Goal: Information Seeking & Learning: Find specific fact

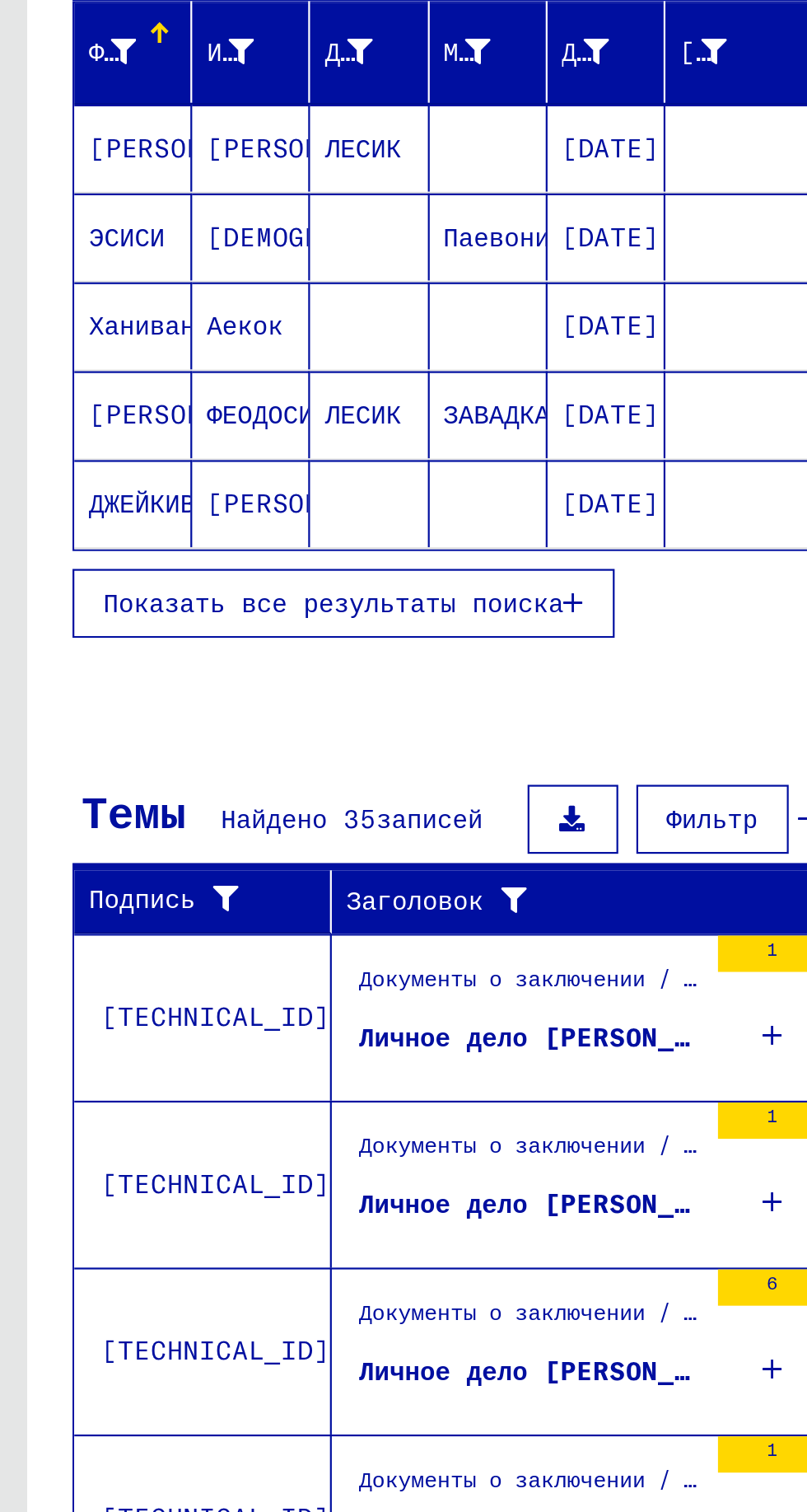
click at [218, 537] on font "Показать все результаты поиска" at bounding box center [151, 540] width 210 height 14
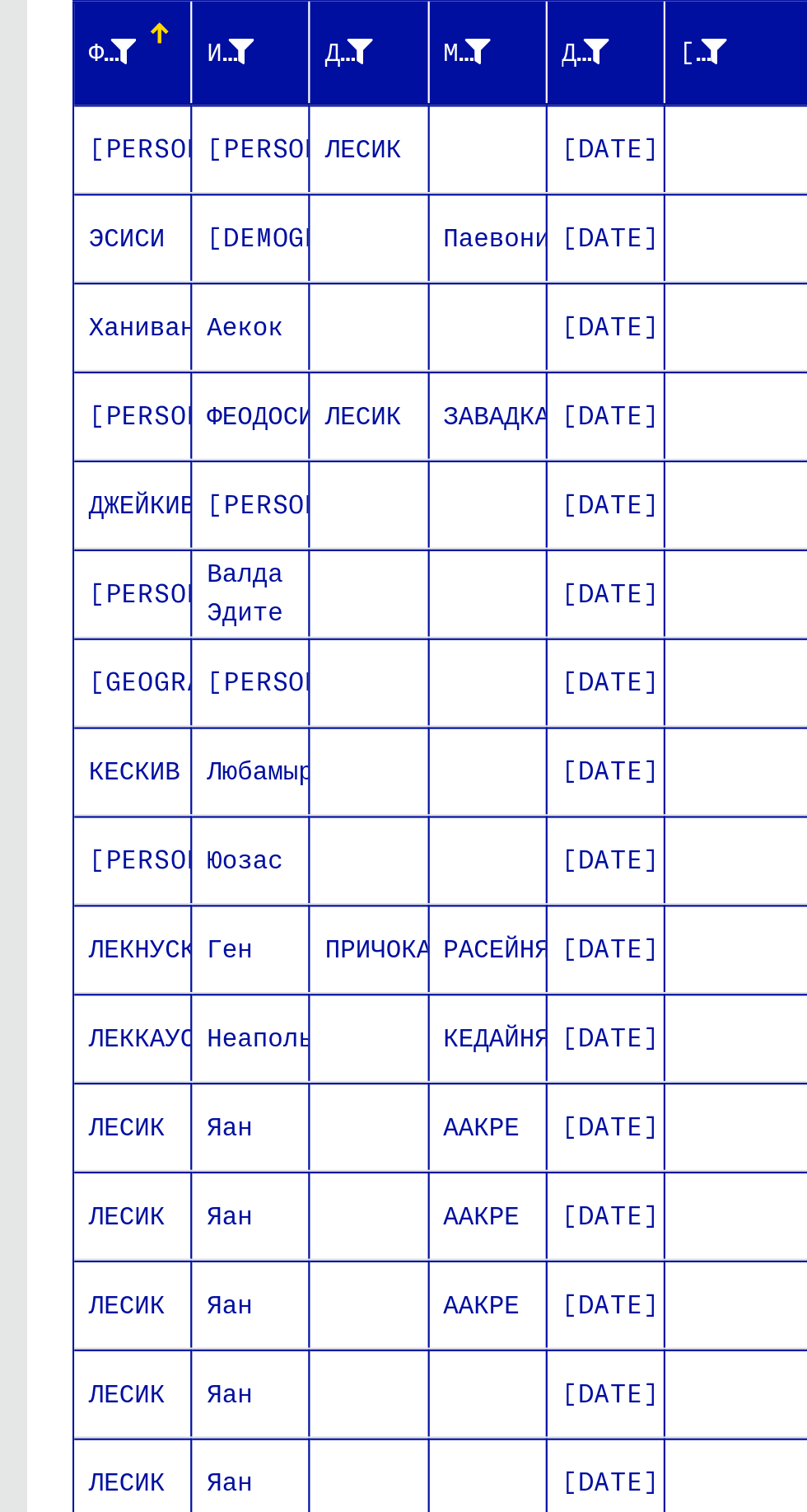
click at [199, 343] on mat-cell at bounding box center [221, 334] width 53 height 40
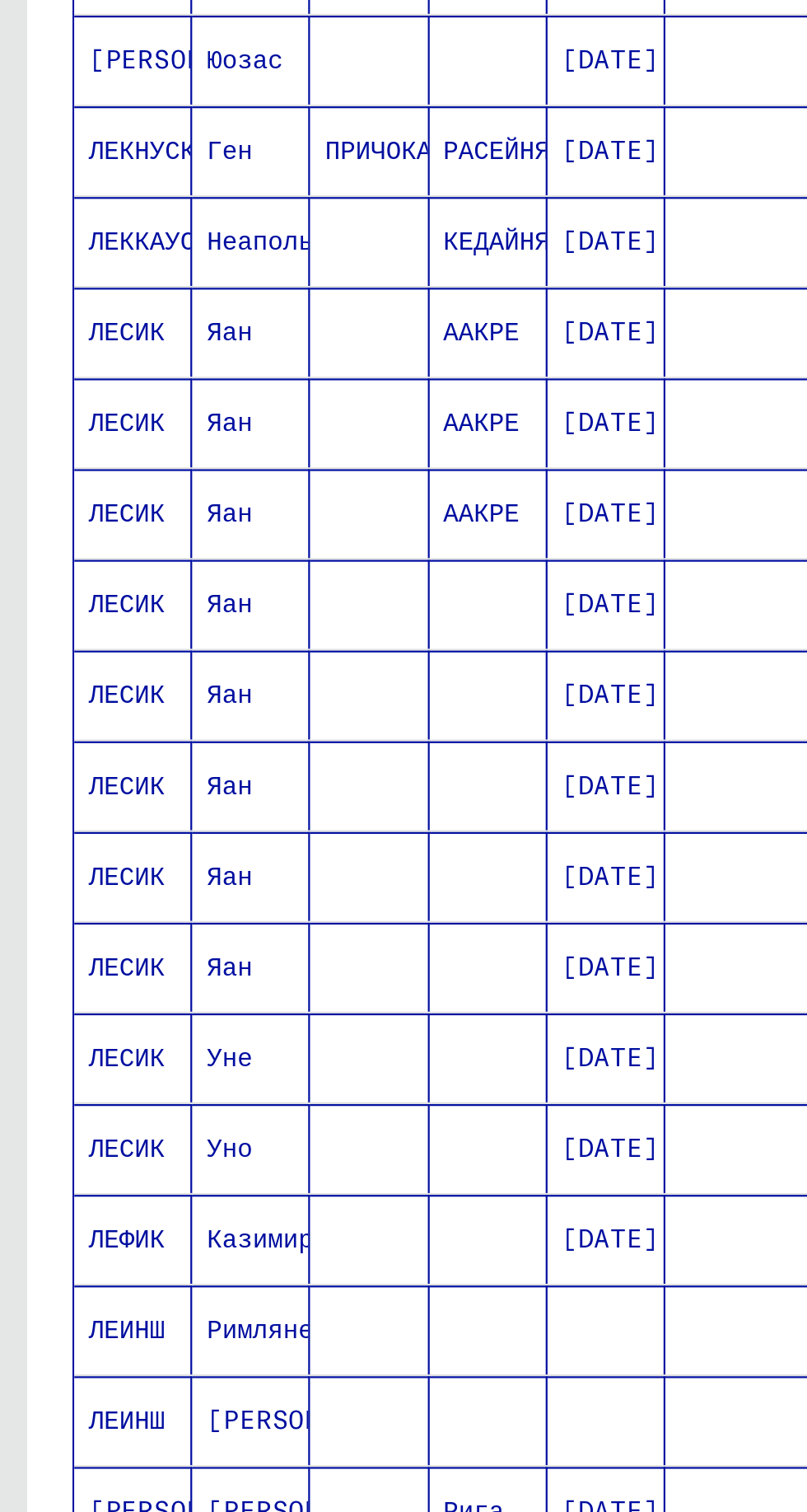
click at [311, 987] on icon "Следующая страница" at bounding box center [319, 998] width 23 height 23
type input "*"
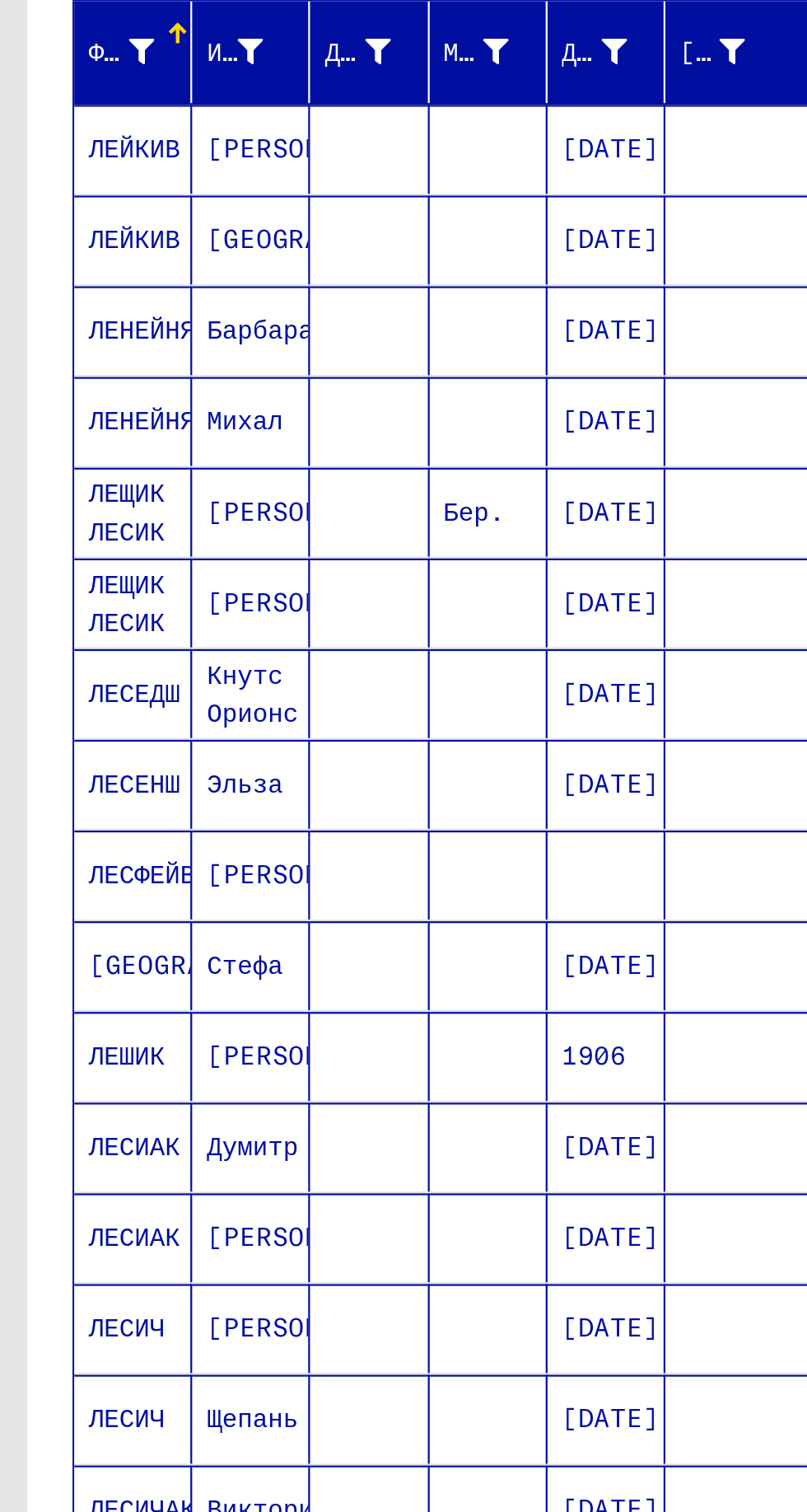
click at [112, 295] on font "Имя" at bounding box center [104, 289] width 20 height 14
click at [115, 295] on font "Имя" at bounding box center [104, 293] width 20 height 14
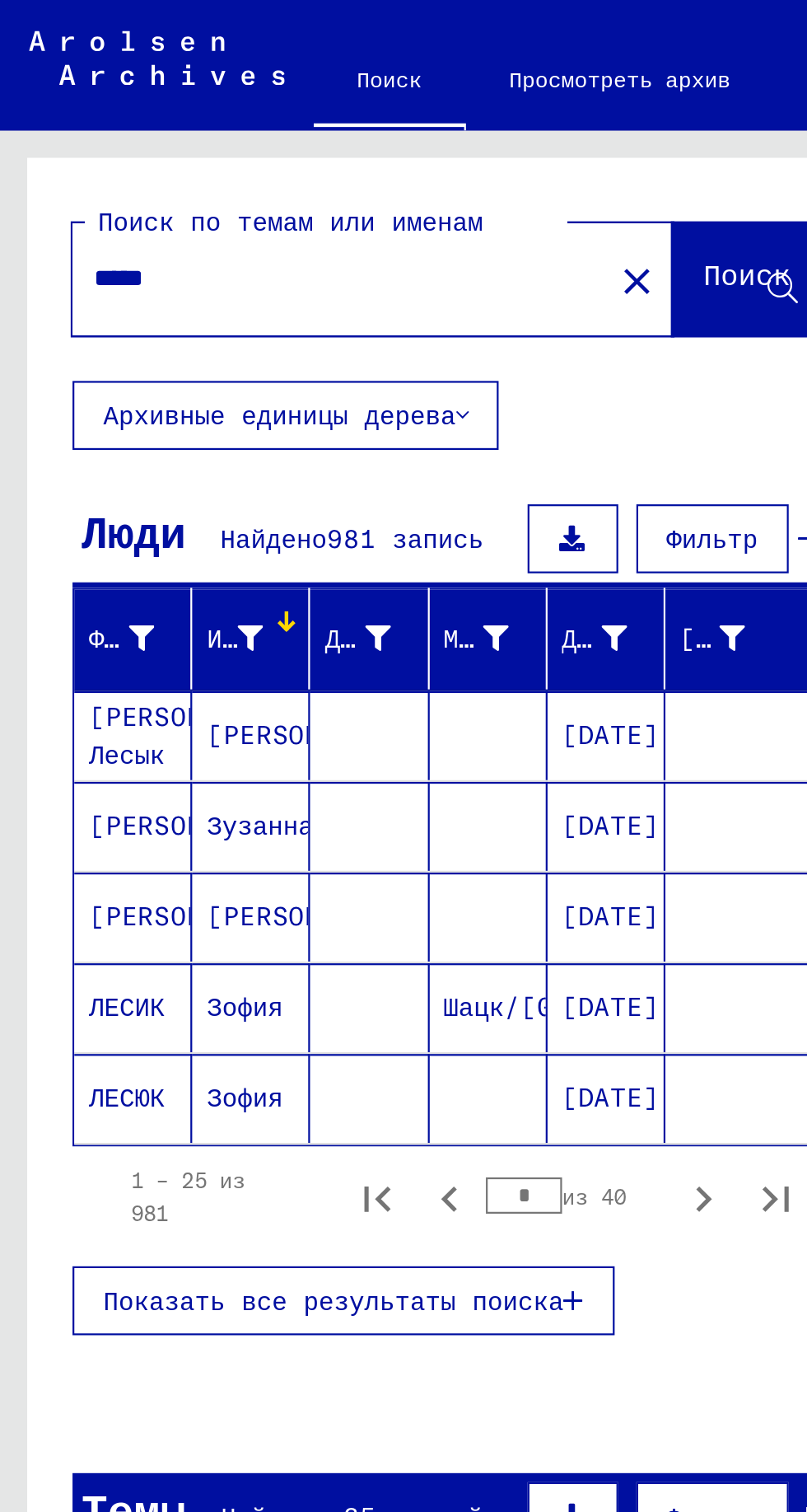
click at [107, 130] on input "*****" at bounding box center [154, 126] width 223 height 17
click at [327, 130] on font "Поиск" at bounding box center [339, 124] width 40 height 16
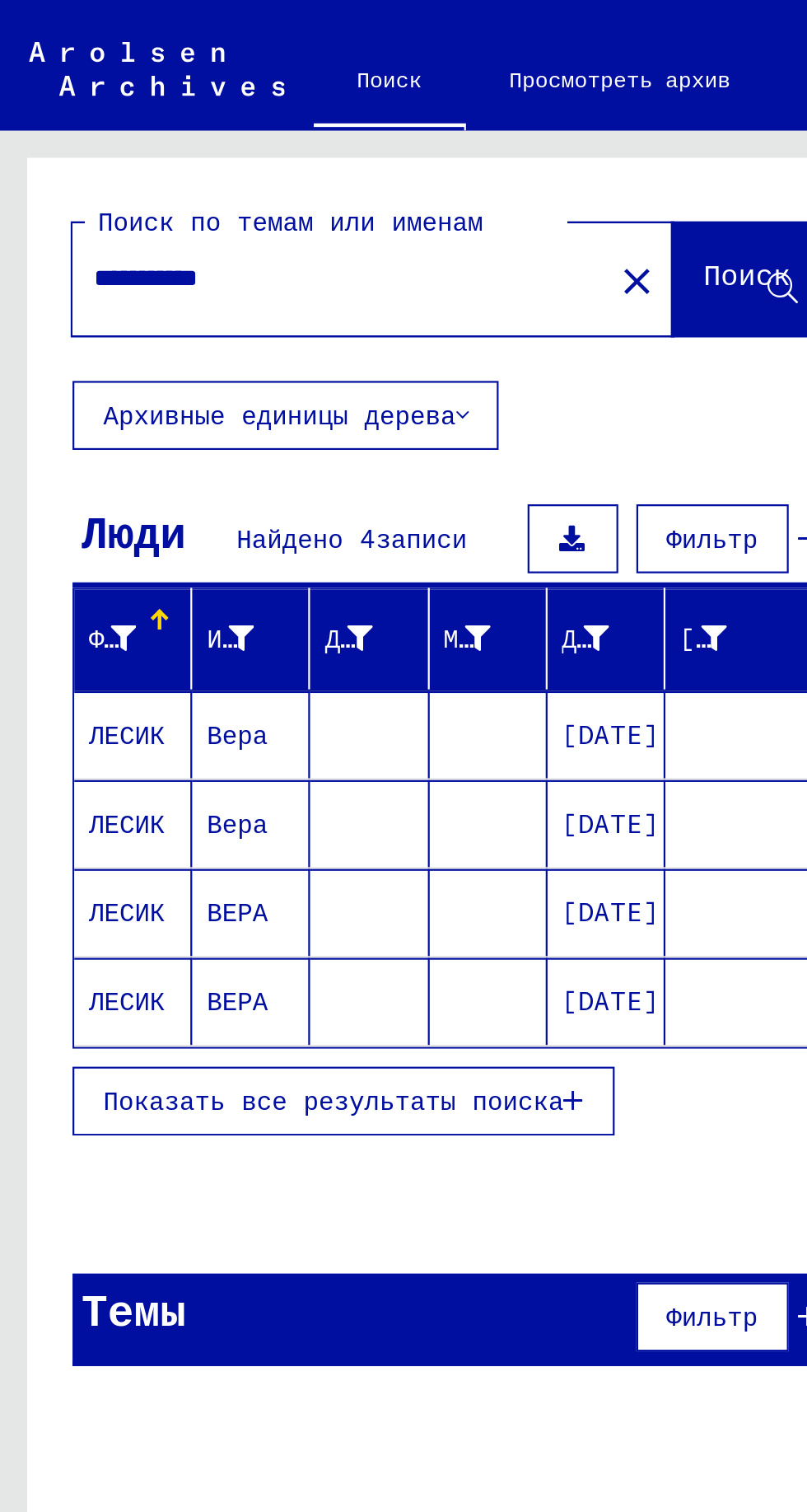
click at [145, 131] on input "**********" at bounding box center [149, 126] width 213 height 17
click at [339, 131] on font "Поиск" at bounding box center [339, 124] width 40 height 16
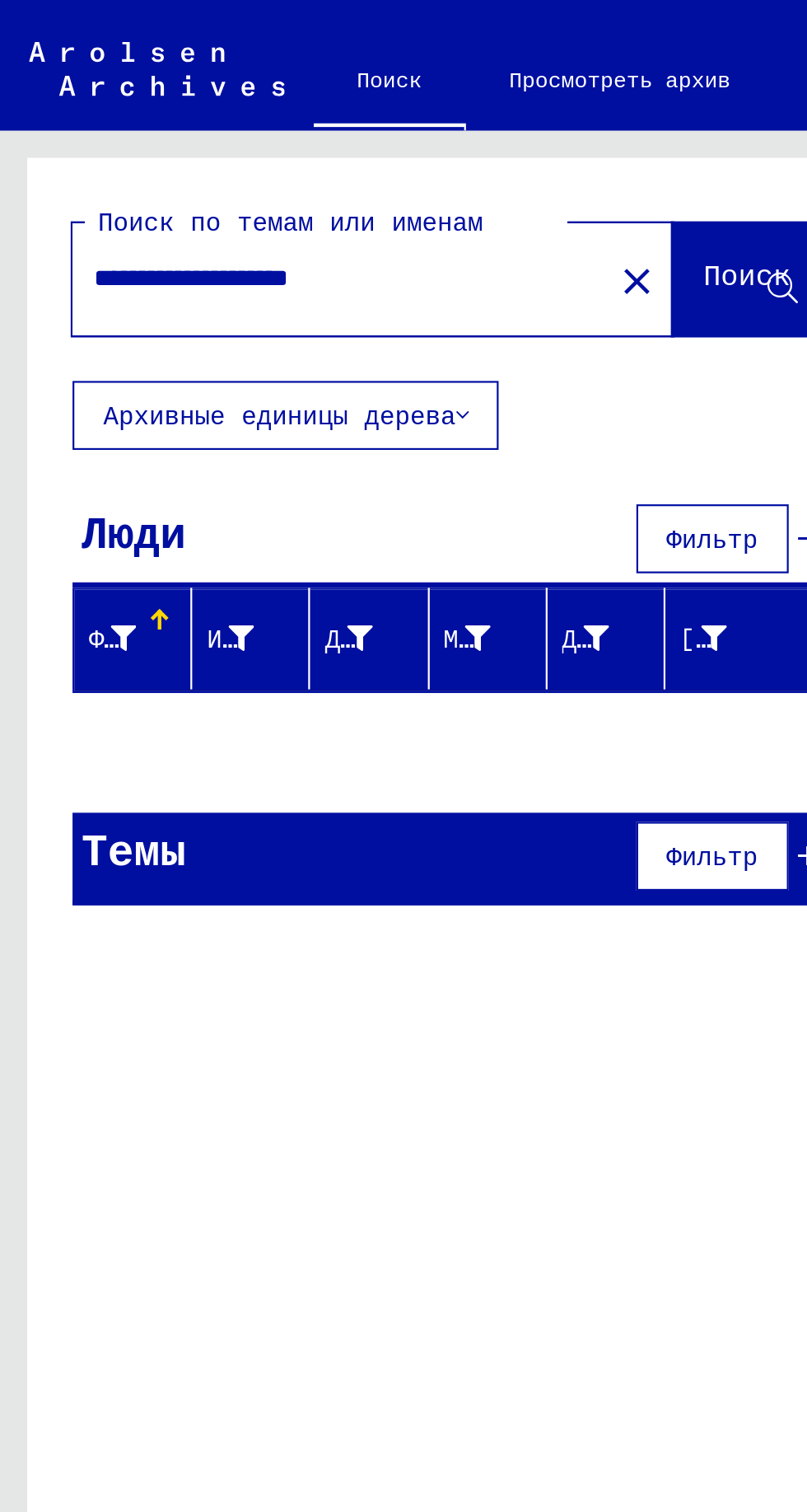
click at [205, 130] on input "**********" at bounding box center [149, 126] width 213 height 17
click at [333, 374] on button "Фильтр" at bounding box center [324, 389] width 70 height 31
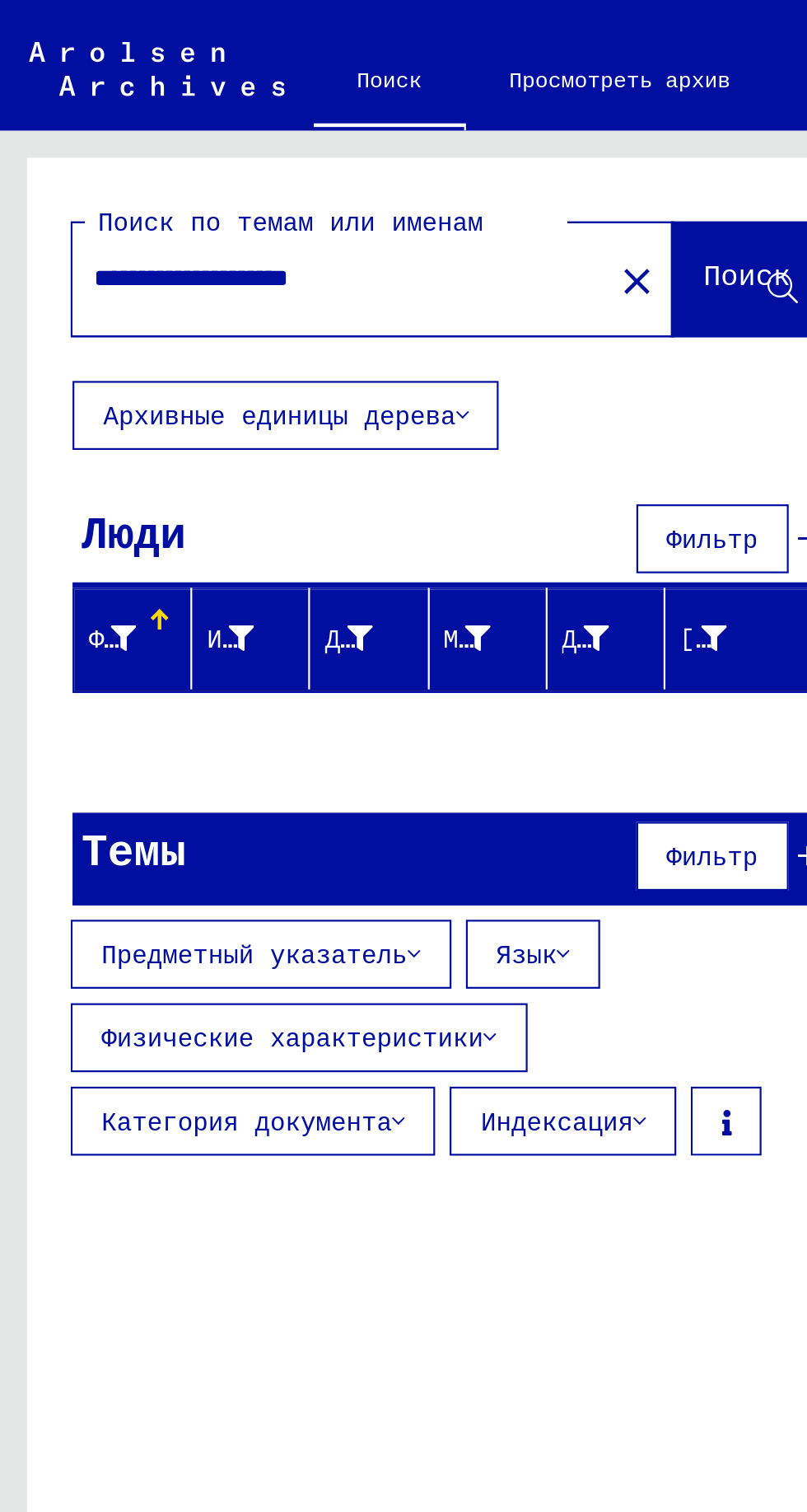
click at [244, 418] on button "Язык" at bounding box center [242, 433] width 62 height 31
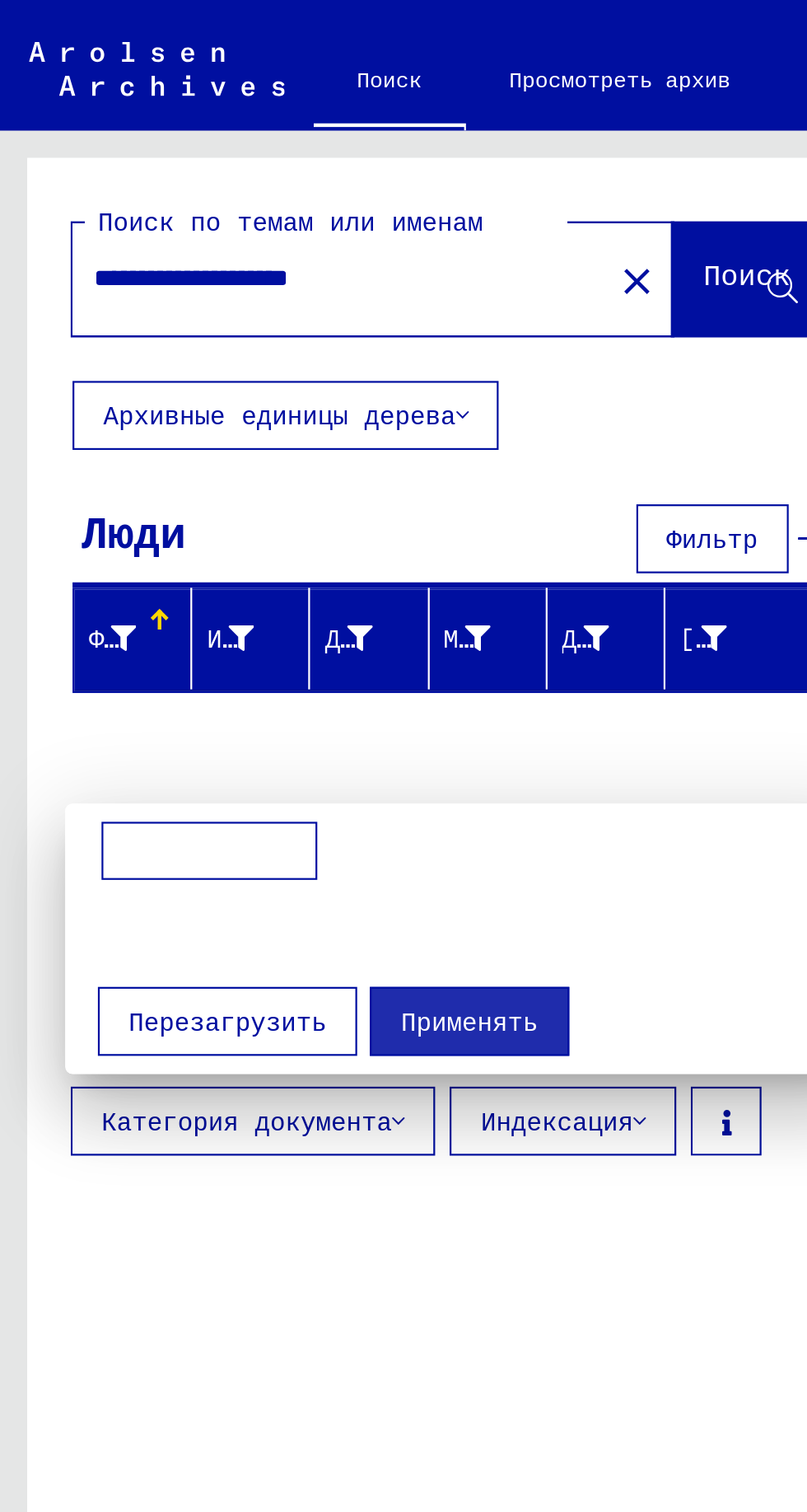
click at [70, 218] on div at bounding box center [403, 756] width 807 height 1512
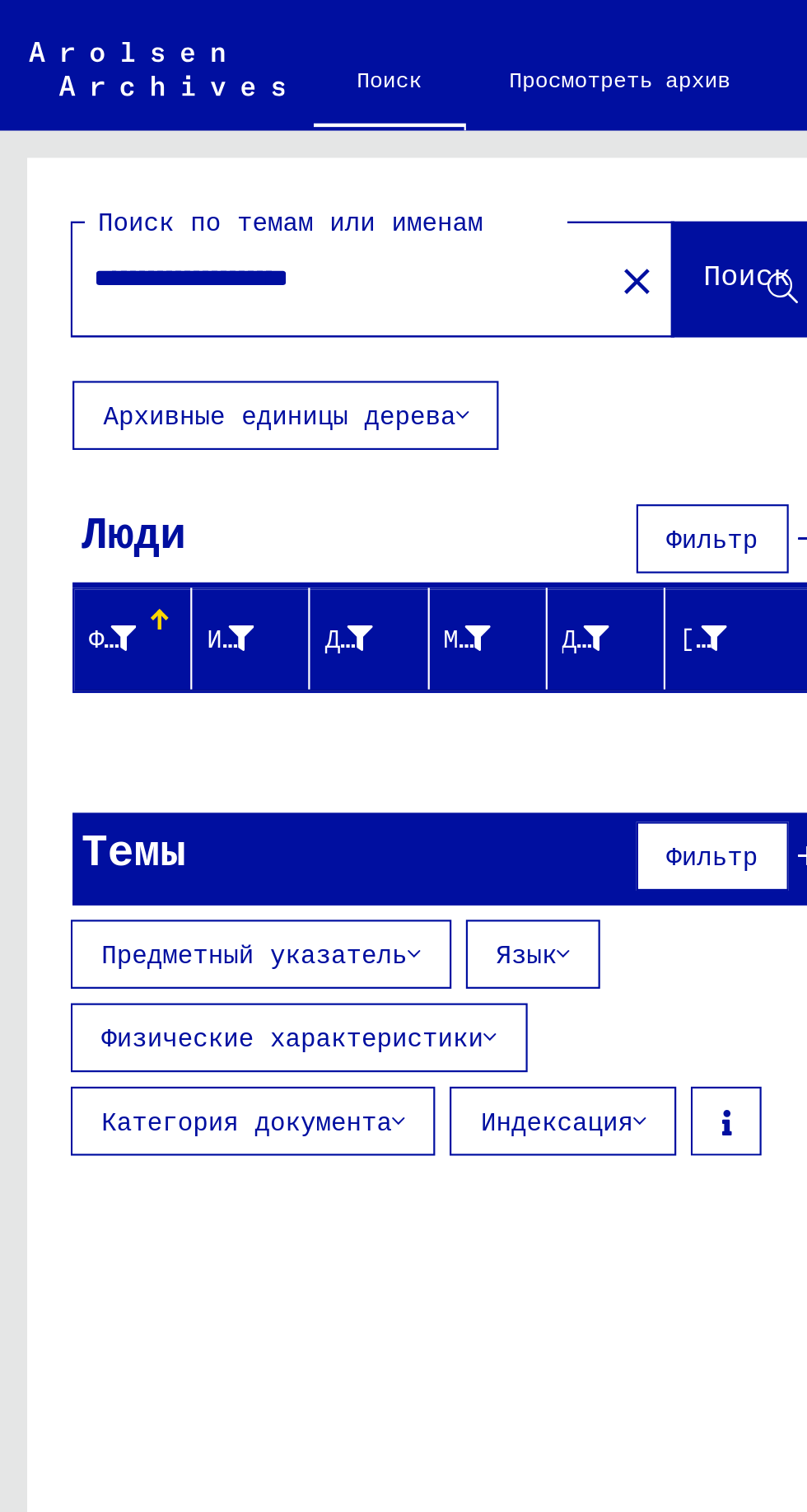
scroll to position [0, 0]
click at [192, 131] on input "**********" at bounding box center [149, 126] width 213 height 17
click at [324, 131] on font "Поиск" at bounding box center [339, 124] width 40 height 16
click at [148, 128] on input "**********" at bounding box center [149, 126] width 213 height 17
click at [135, 132] on input "**********" at bounding box center [149, 126] width 213 height 17
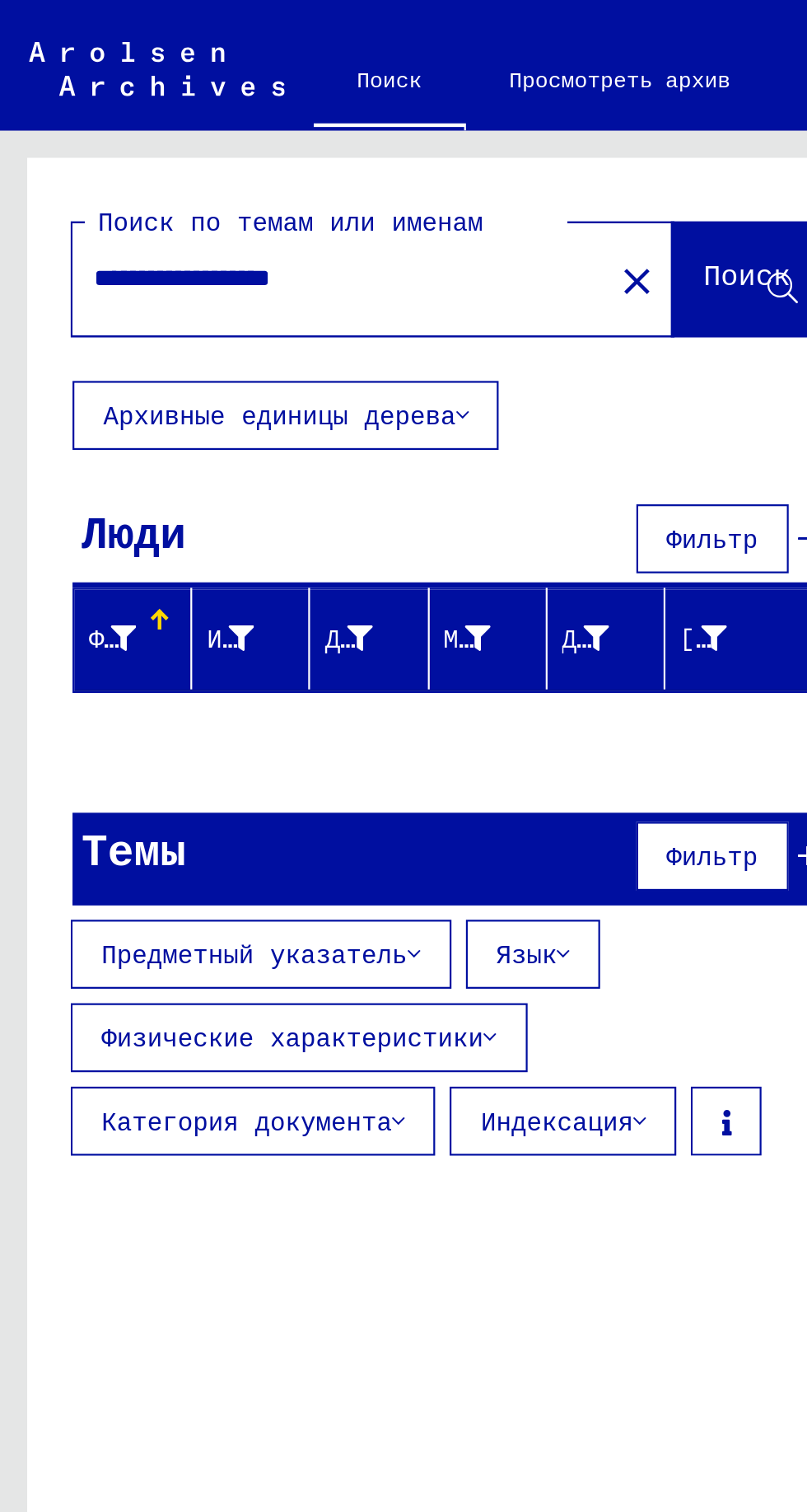
click at [142, 127] on input "**********" at bounding box center [149, 126] width 213 height 17
click at [199, 134] on input "**********" at bounding box center [149, 126] width 213 height 17
type input "**********"
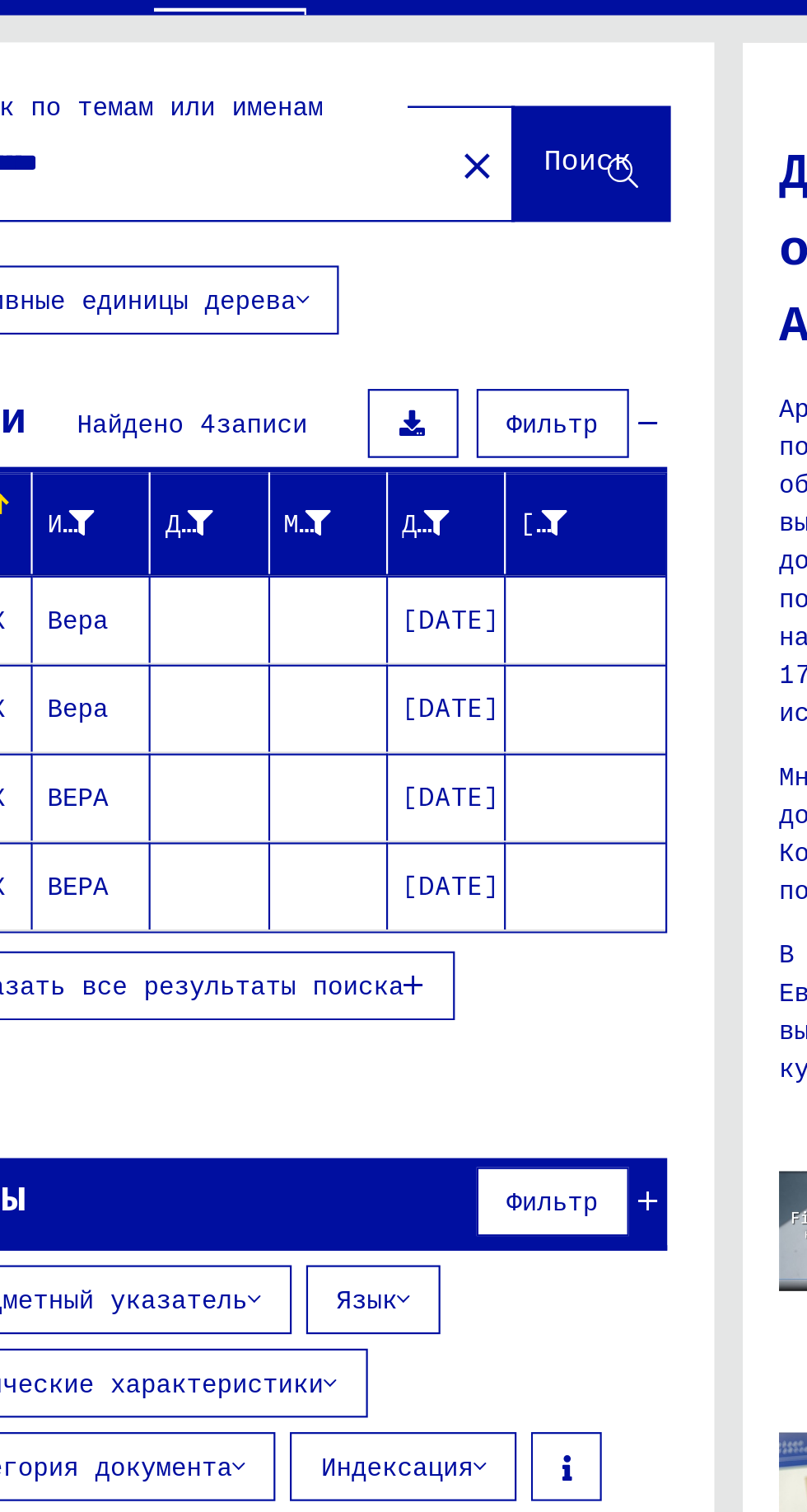
scroll to position [81, 0]
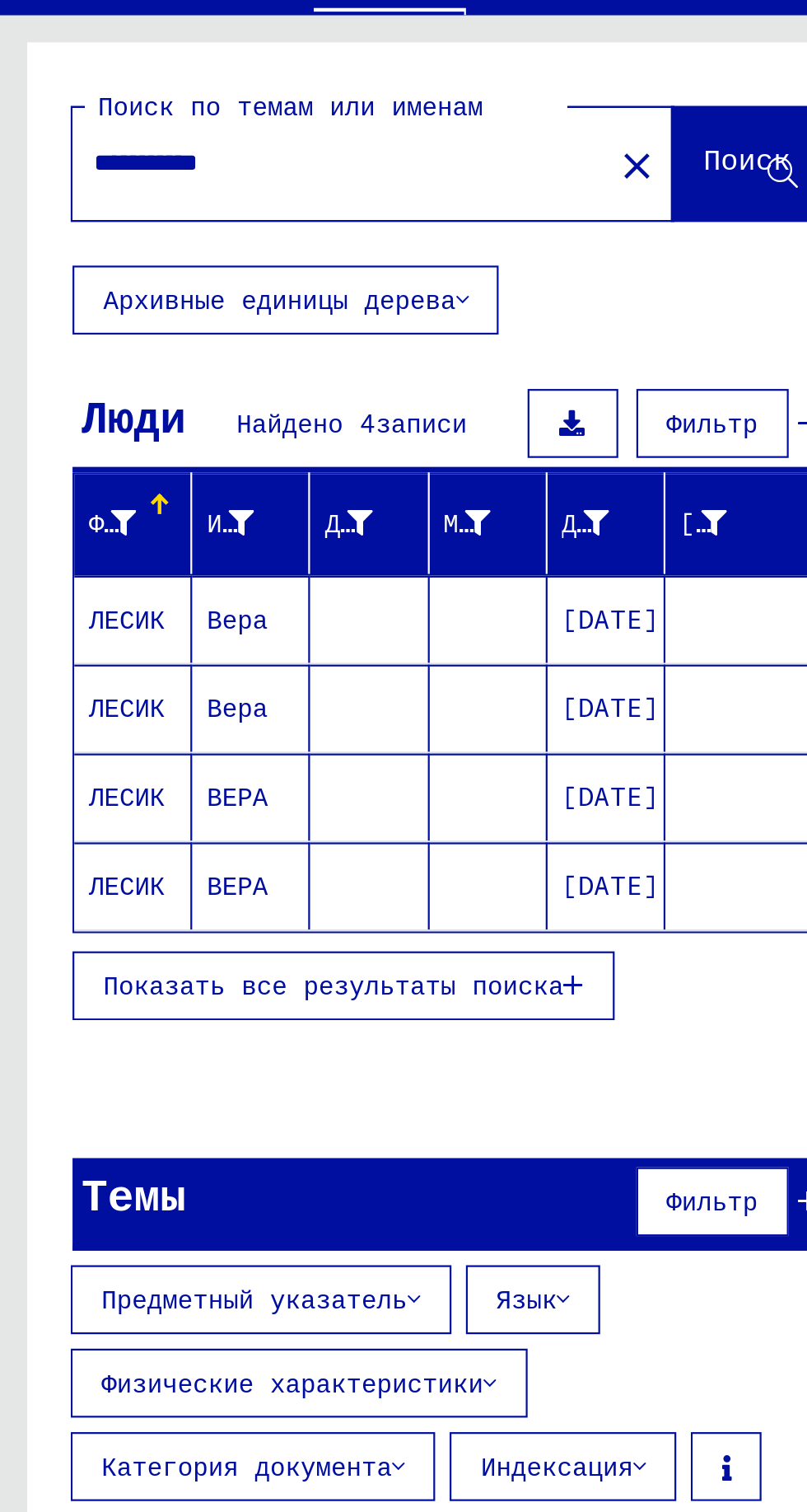
click at [137, 314] on mat-cell "Вера" at bounding box center [114, 334] width 53 height 40
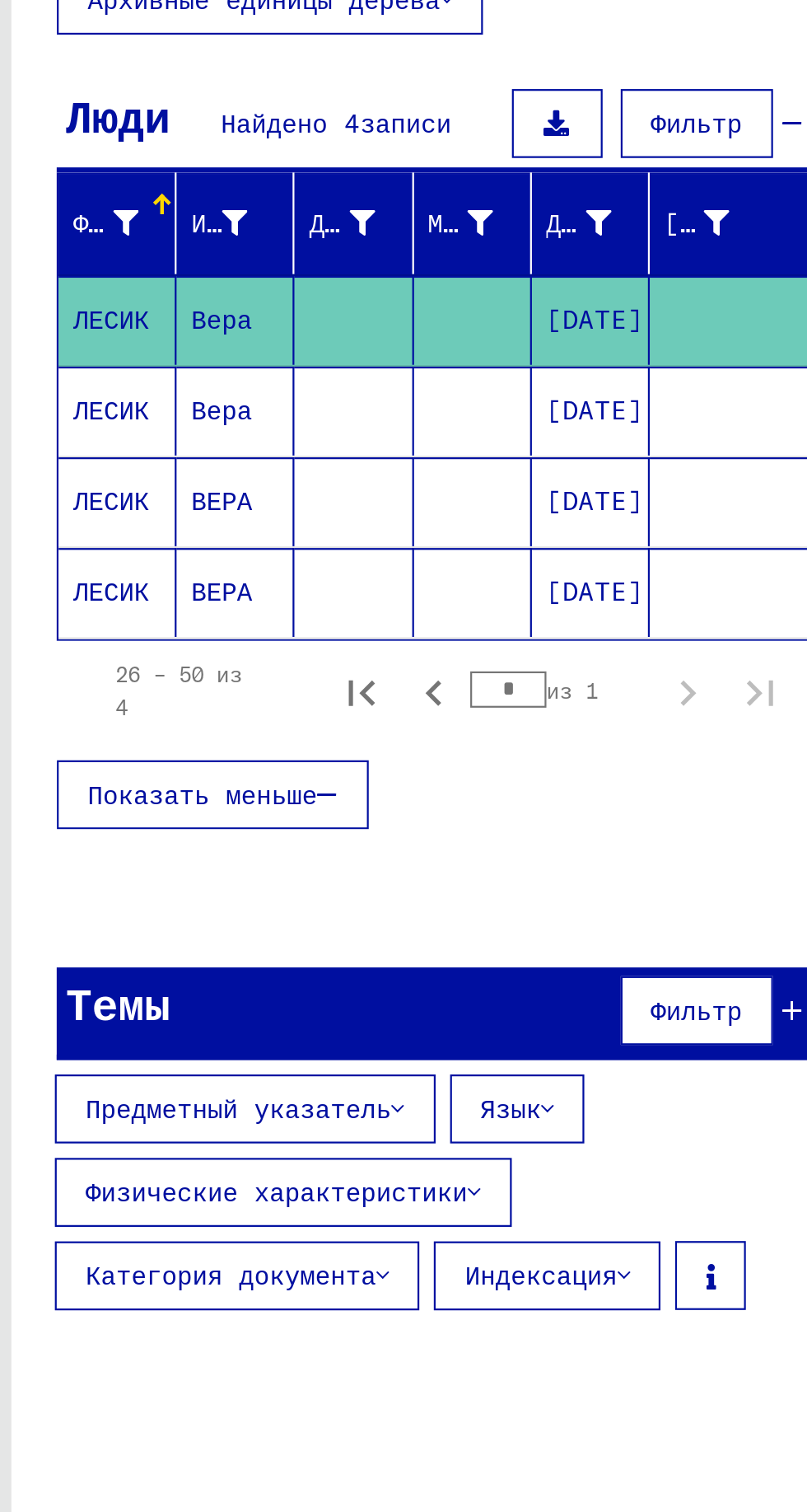
click at [281, 379] on font "[DATE]" at bounding box center [277, 374] width 44 height 14
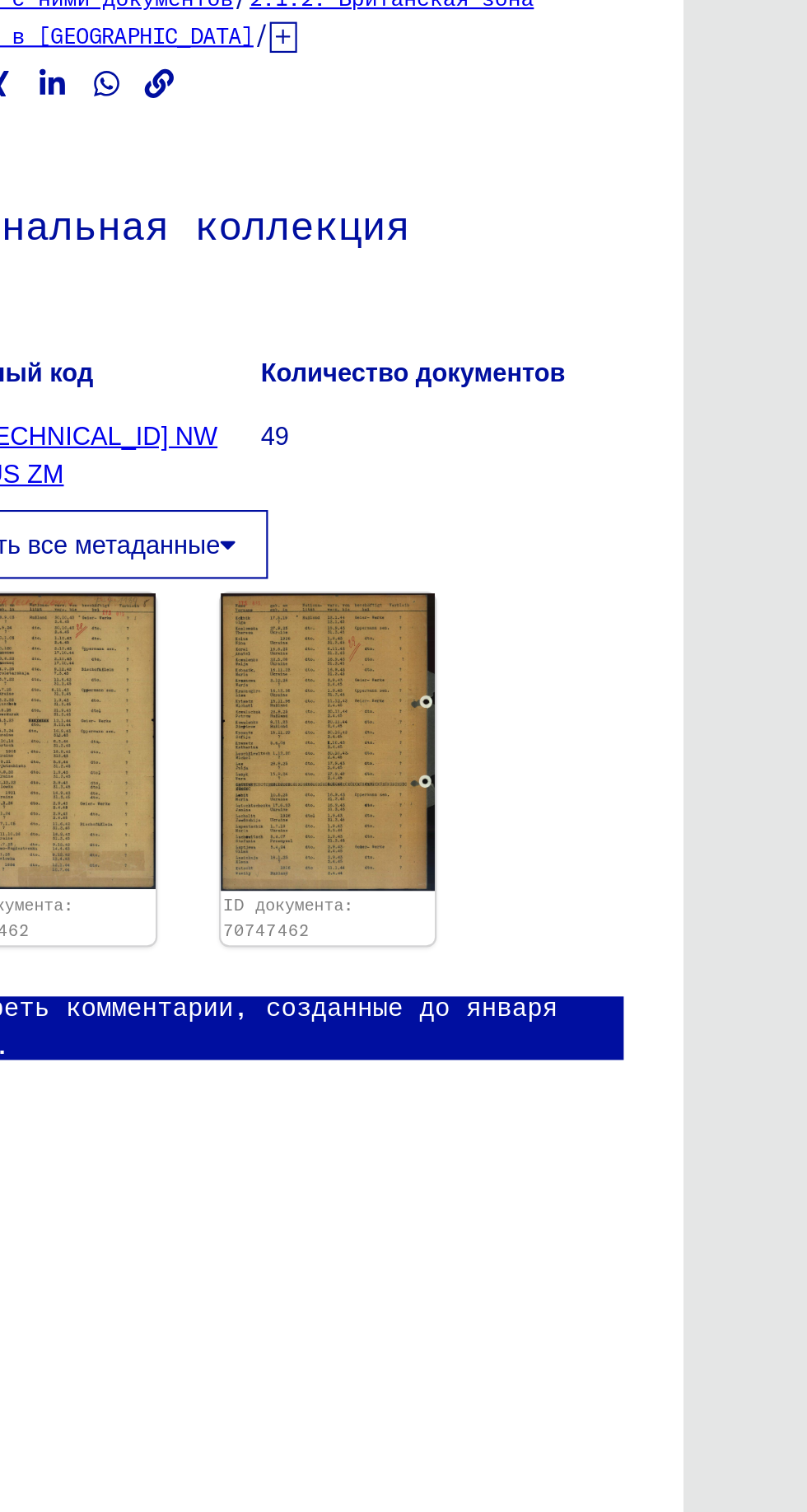
click at [569, 526] on img at bounding box center [562, 526] width 98 height 134
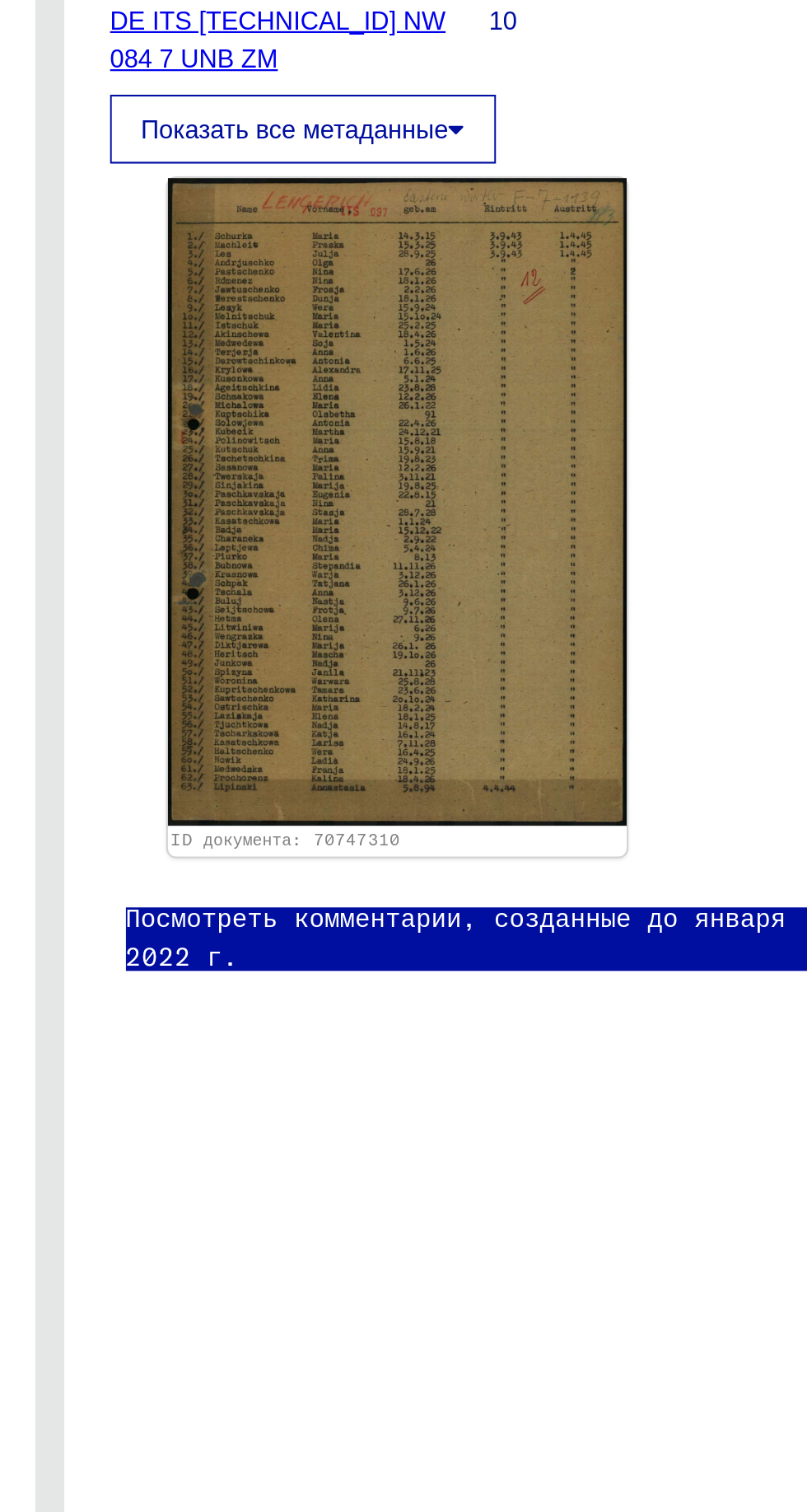
click at [586, 612] on img at bounding box center [562, 605] width 209 height 295
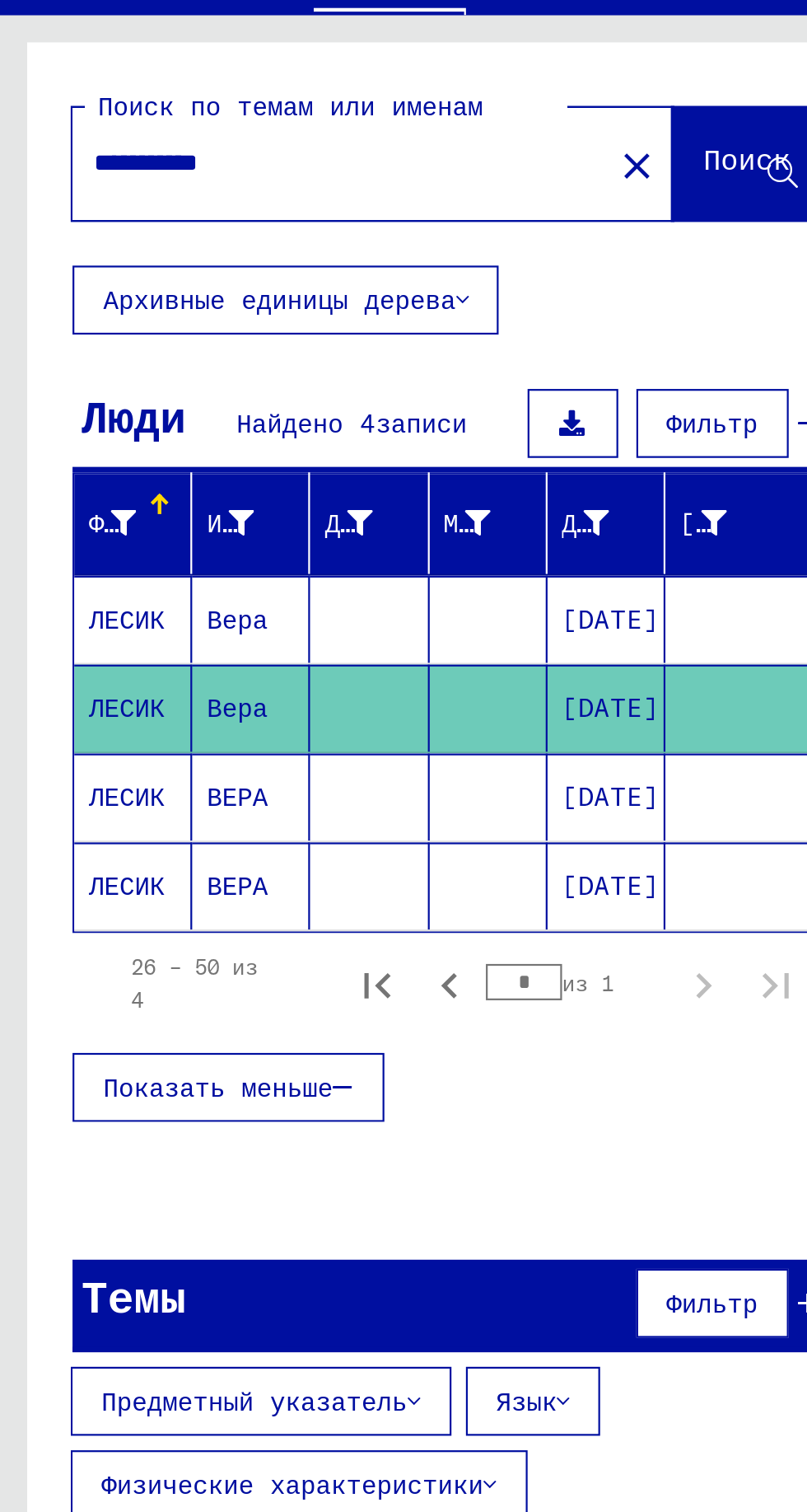
click at [60, 415] on font "ЛЕСИК" at bounding box center [58, 414] width 35 height 14
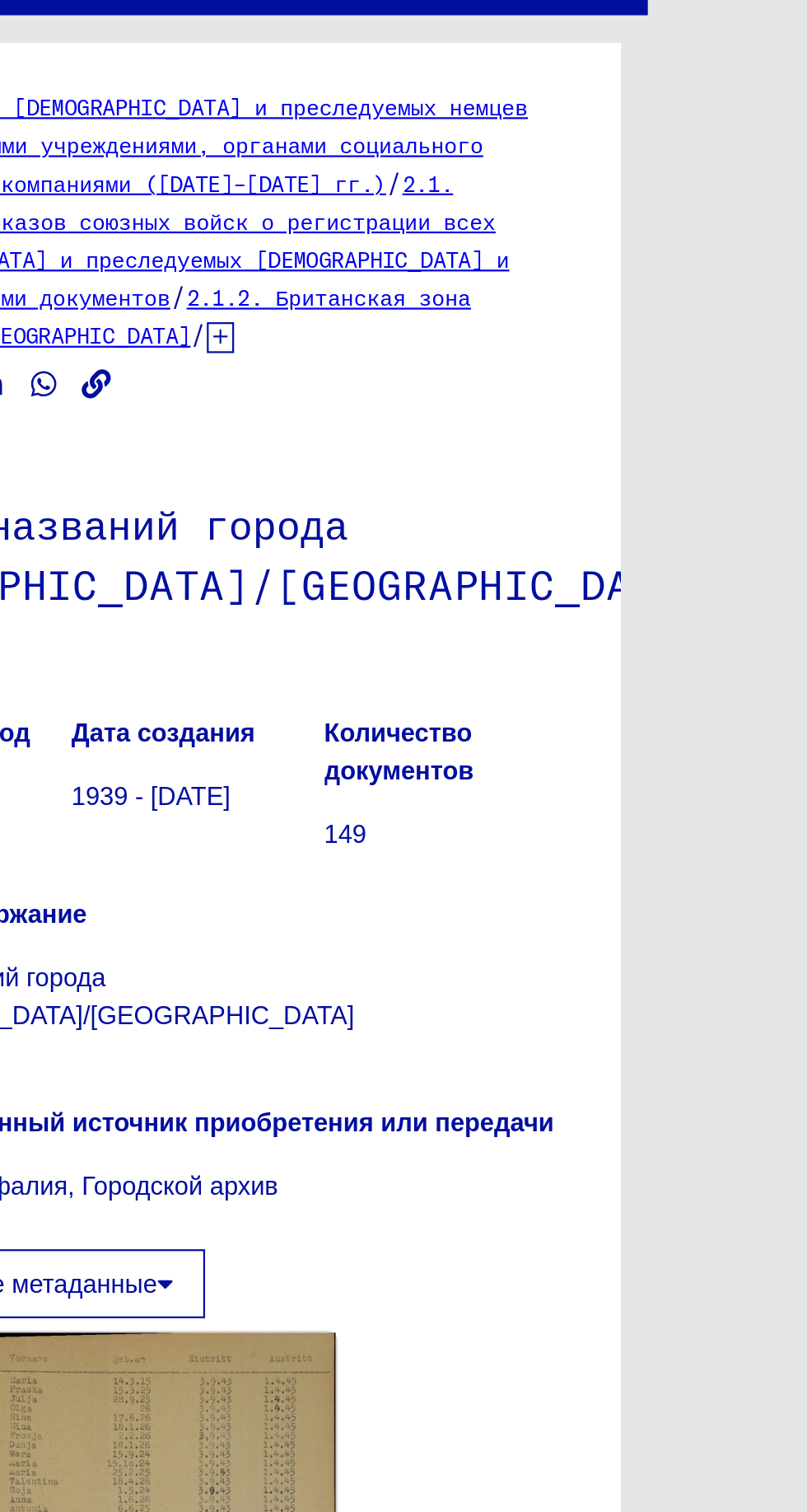
scroll to position [81, 0]
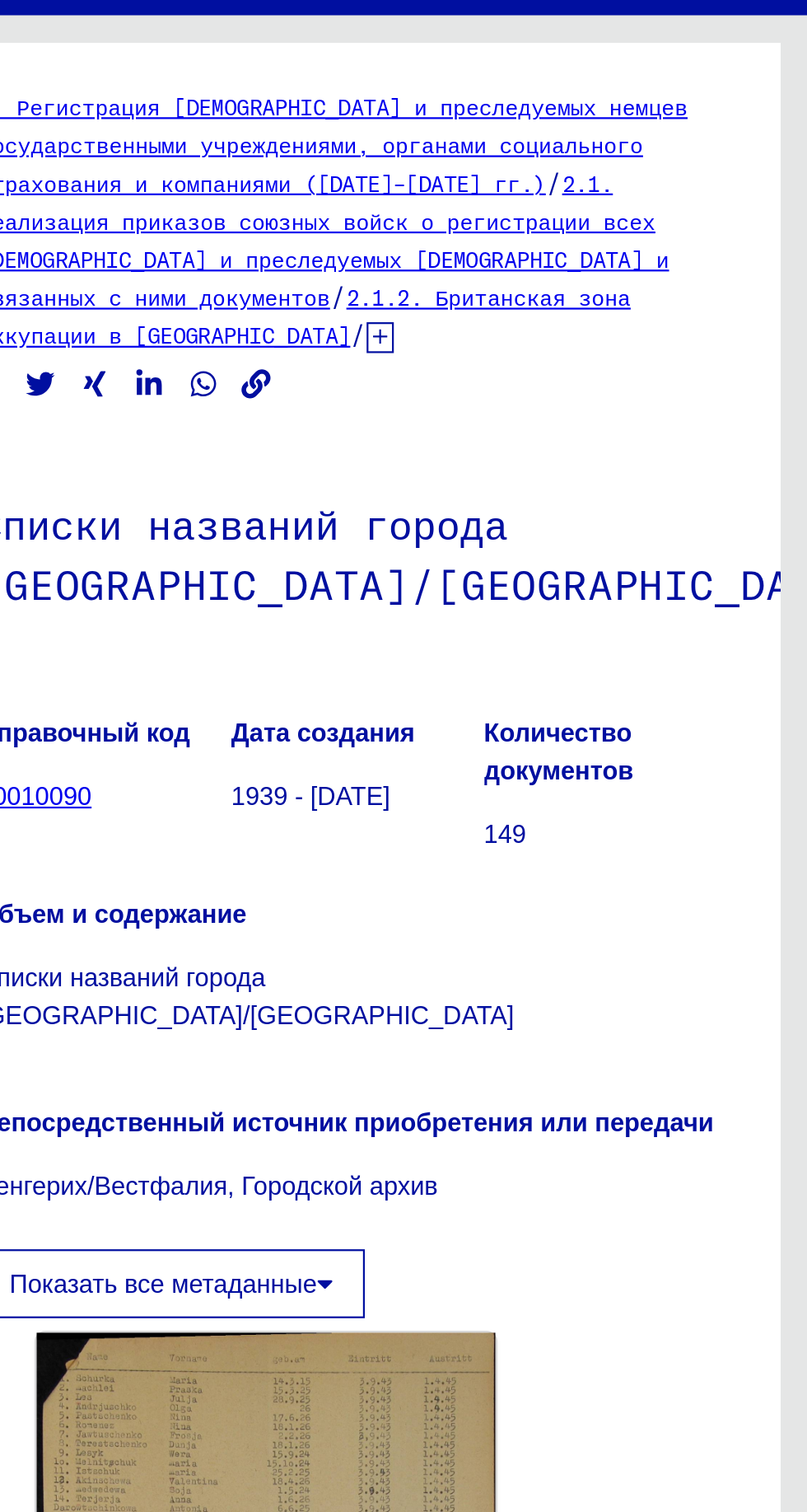
click at [520, 658] on img at bounding box center [562, 800] width 209 height 284
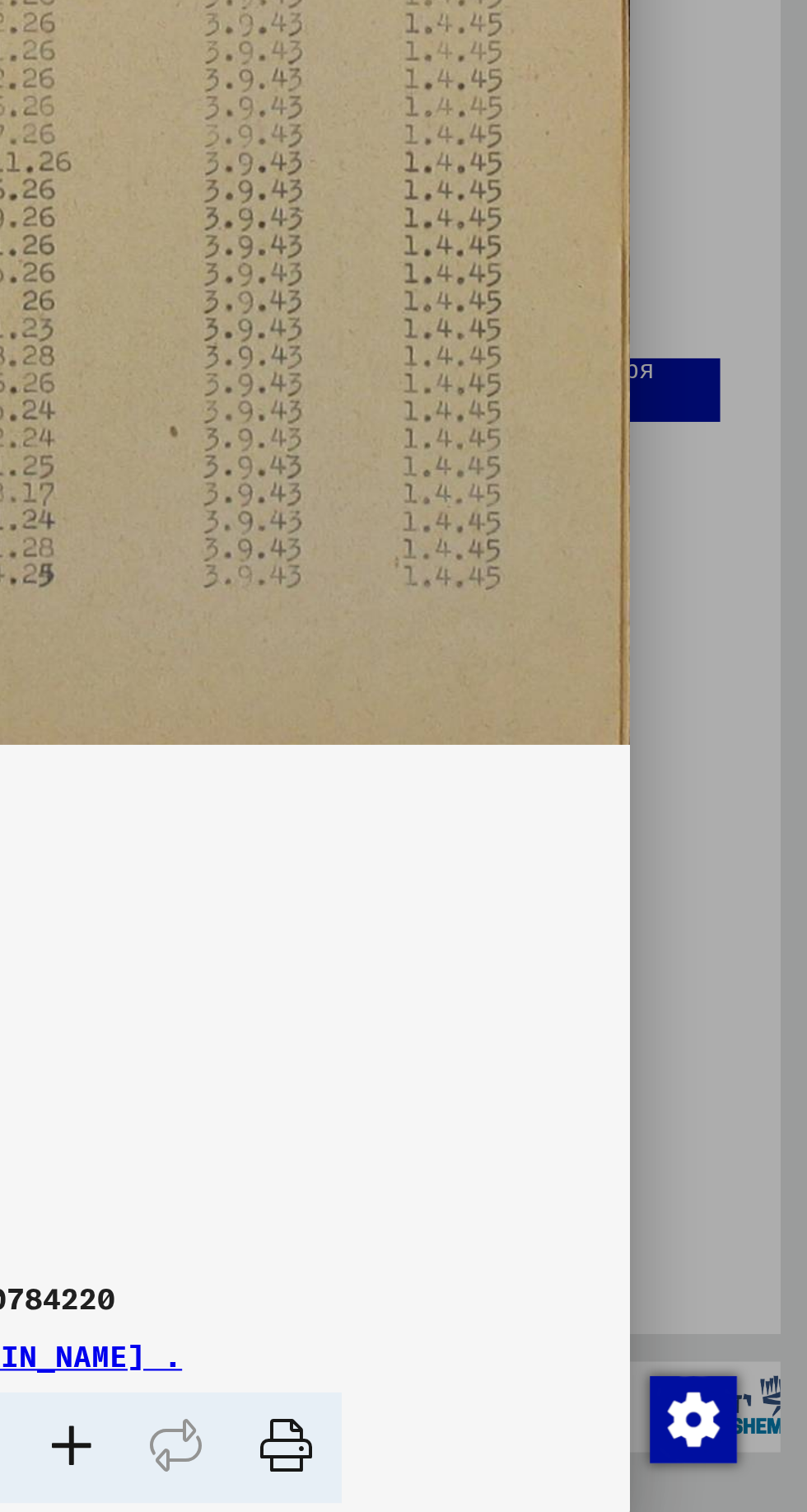
scroll to position [0, 0]
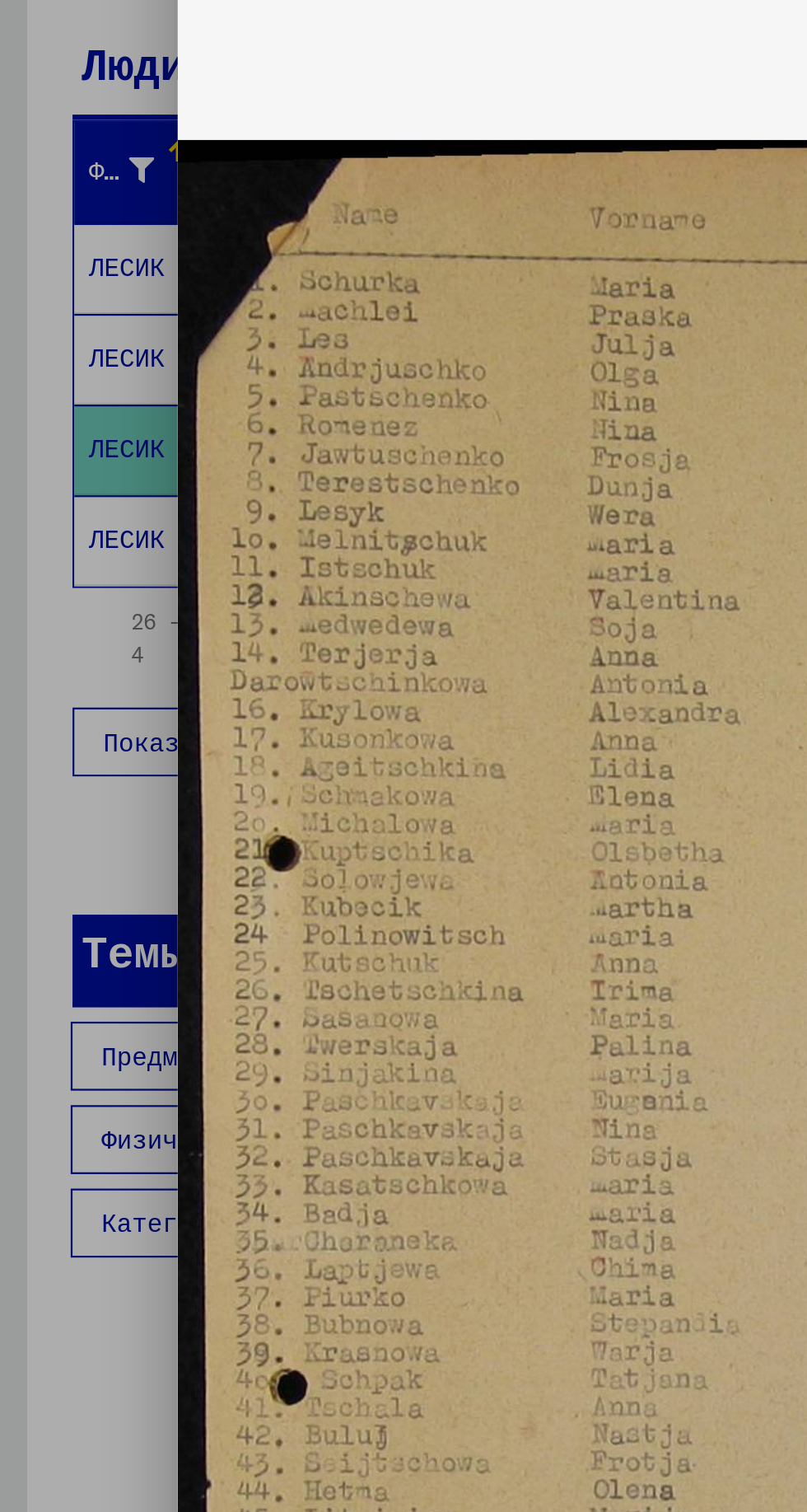
click at [238, 634] on img at bounding box center [403, 715] width 646 height 1348
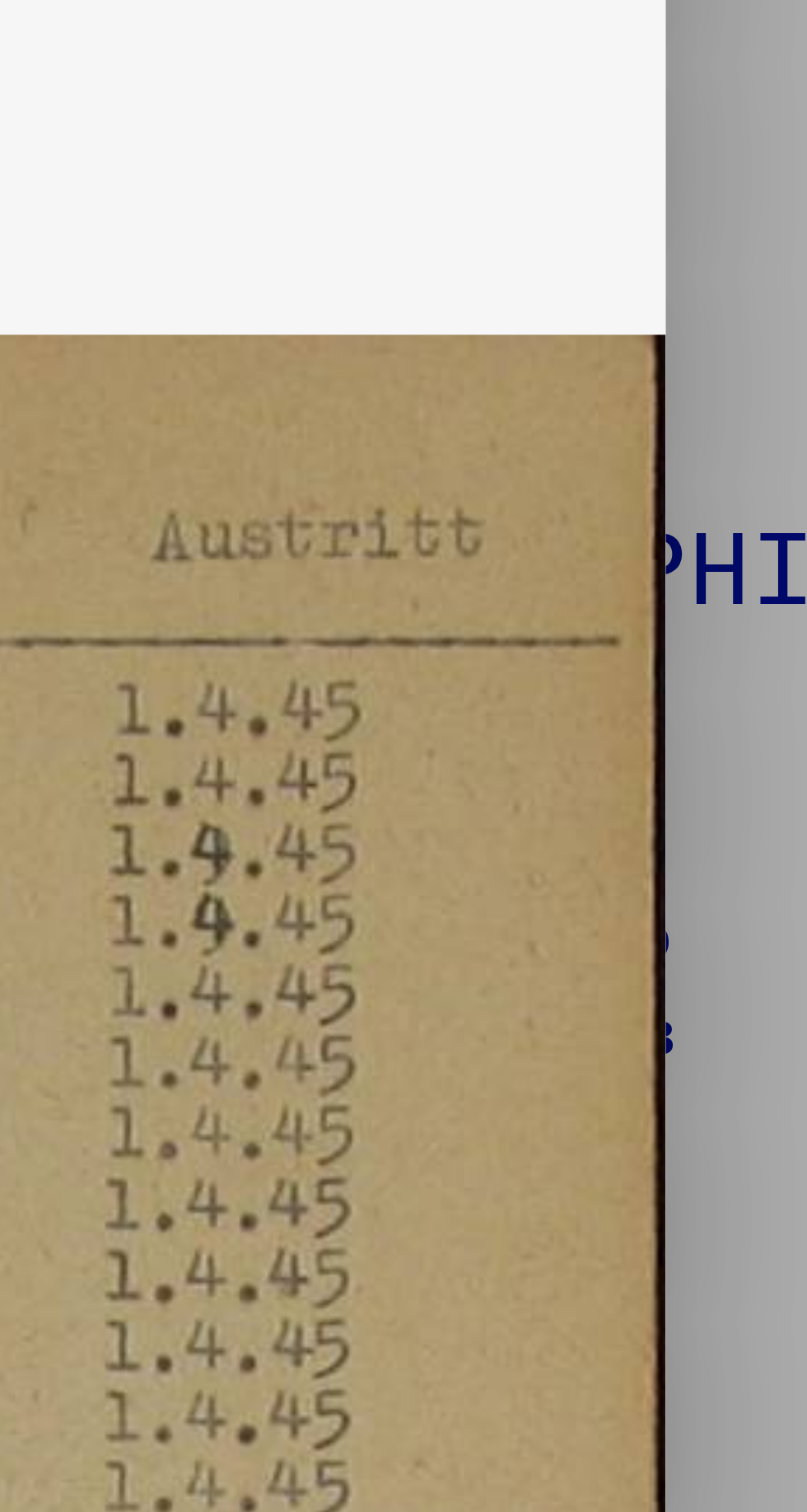
click at [635, 330] on img at bounding box center [403, 715] width 646 height 1348
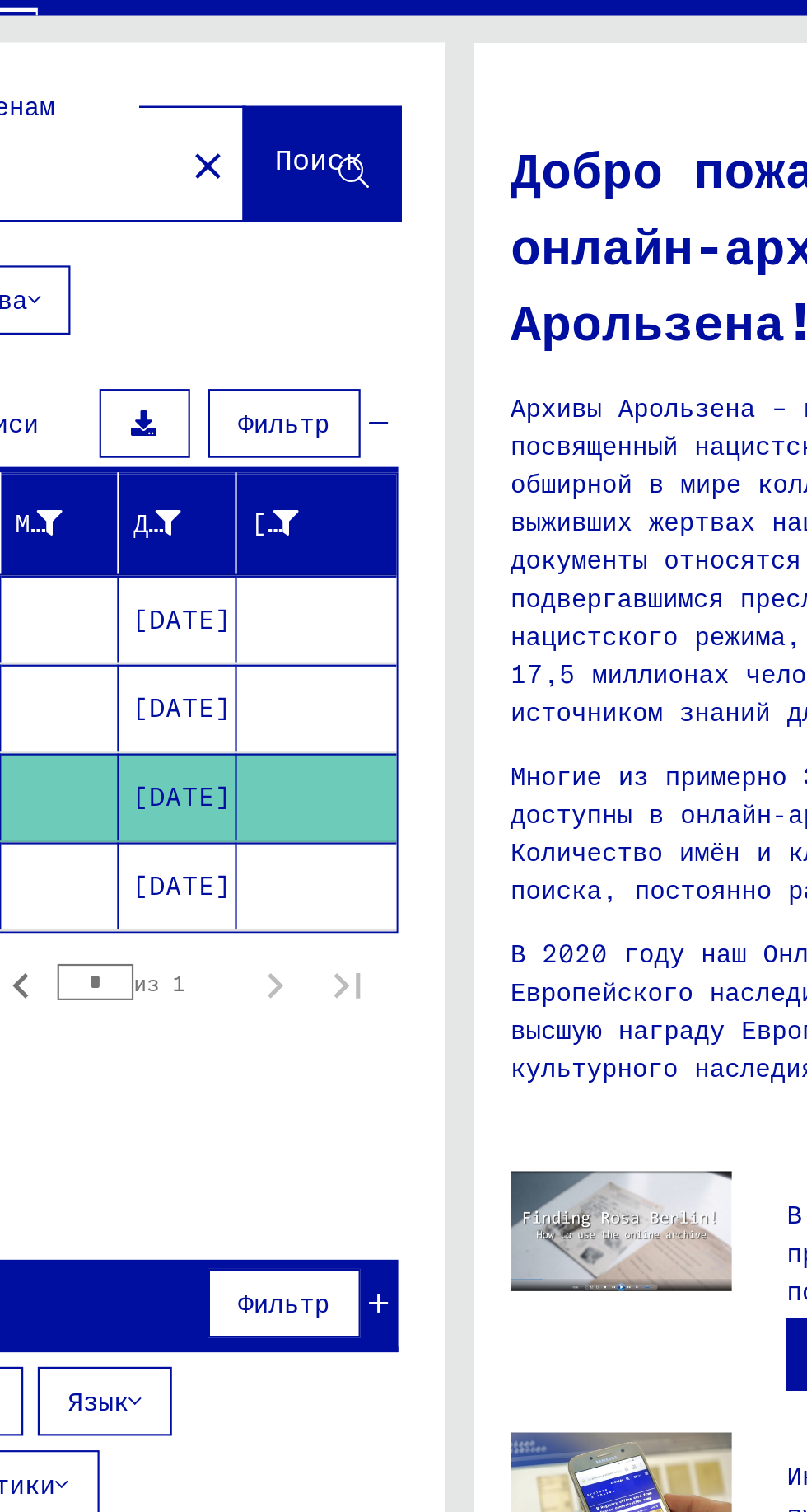
scroll to position [81, 0]
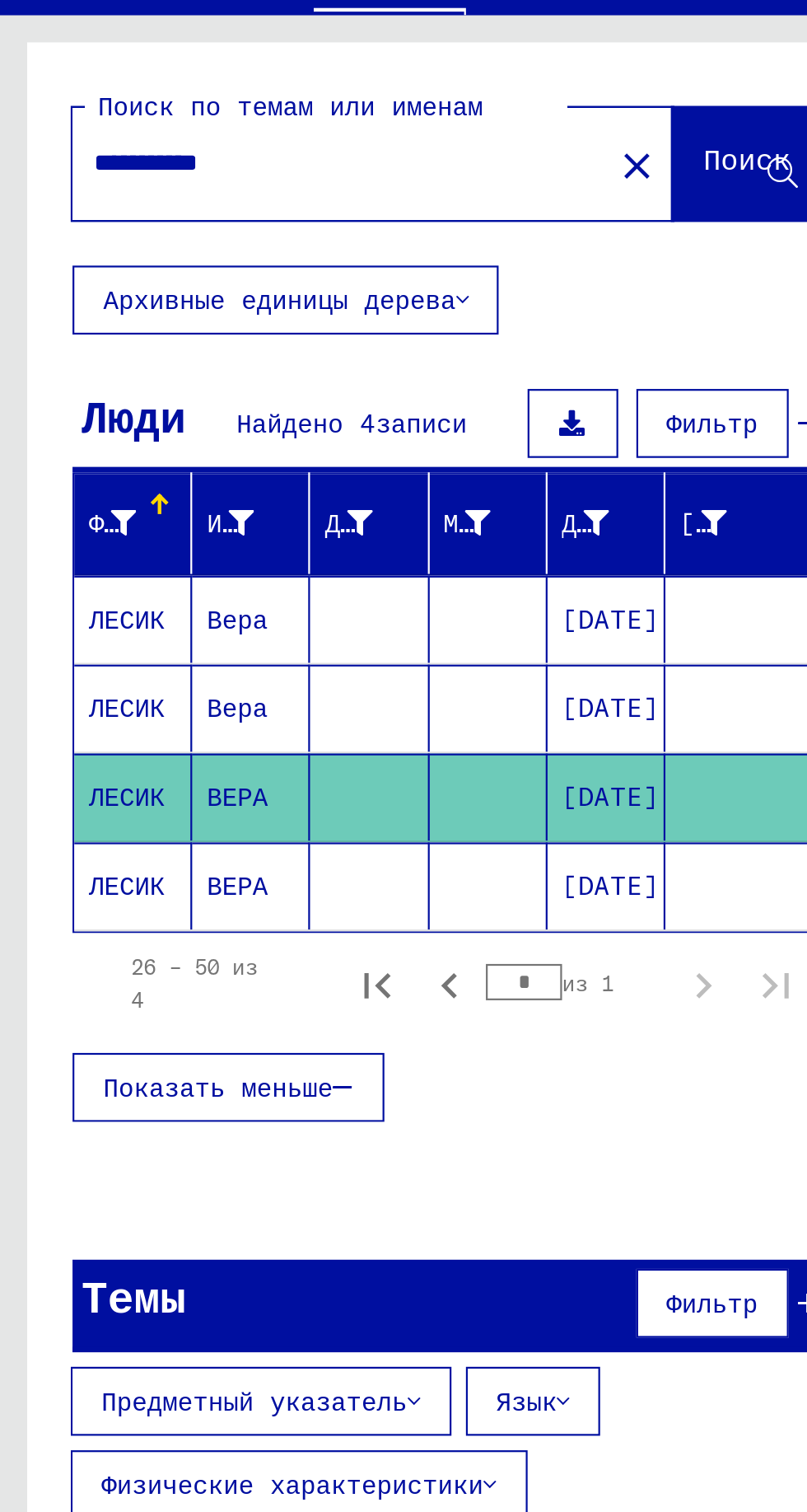
click at [70, 447] on font "ЛЕСИК" at bounding box center [58, 454] width 35 height 14
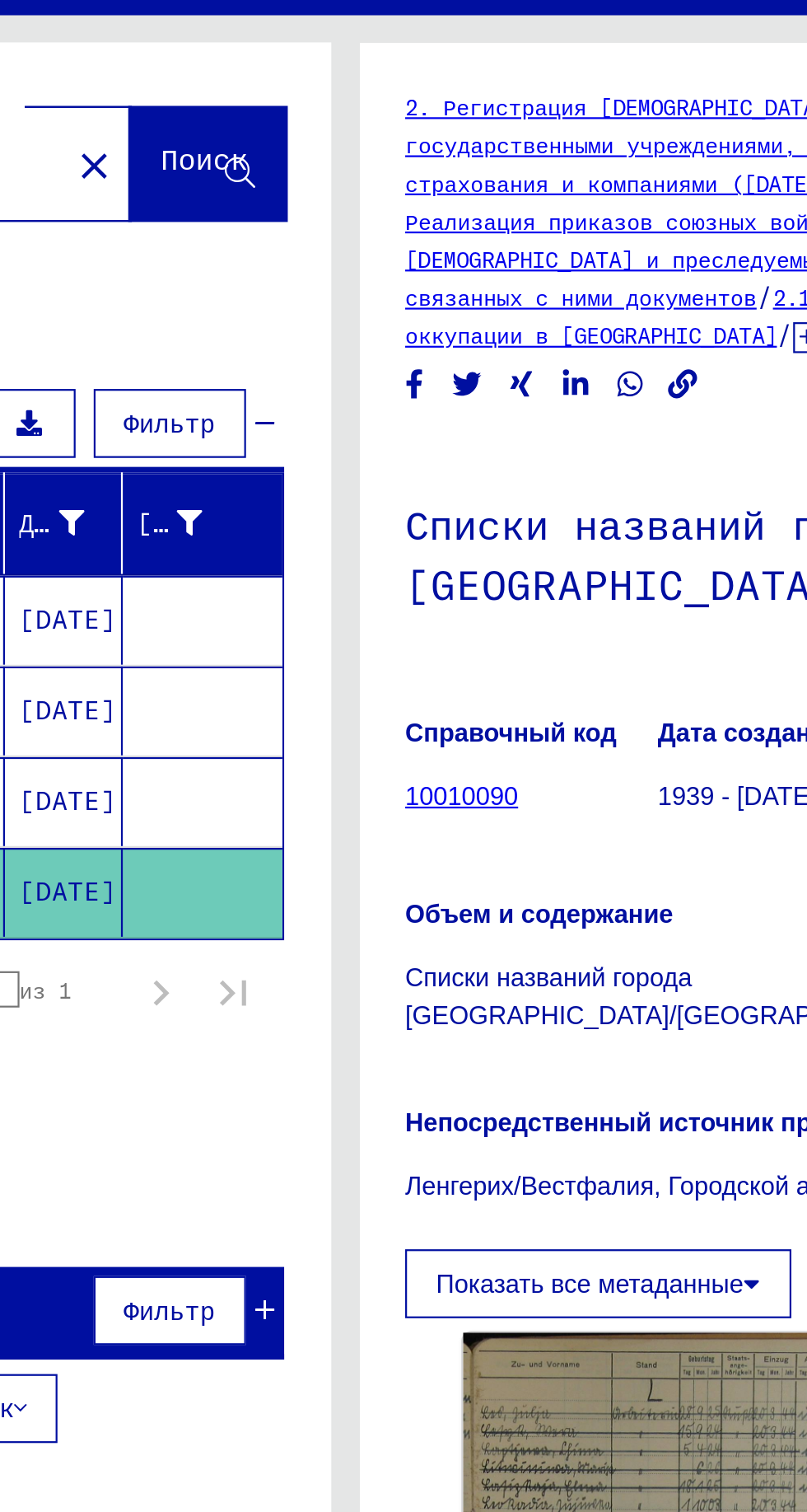
scroll to position [62, 0]
click at [491, 658] on img at bounding box center [562, 748] width 209 height 181
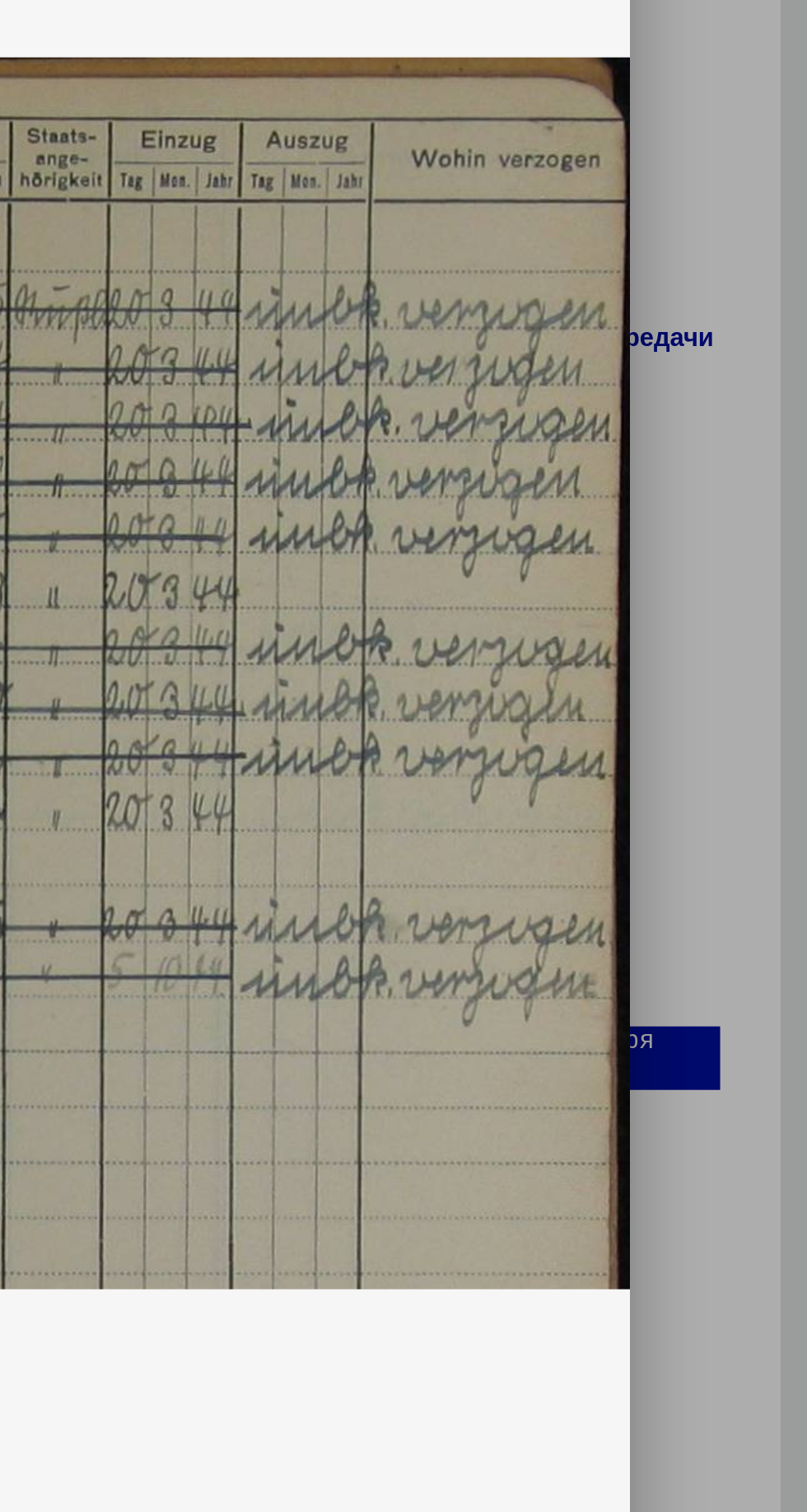
scroll to position [0, 0]
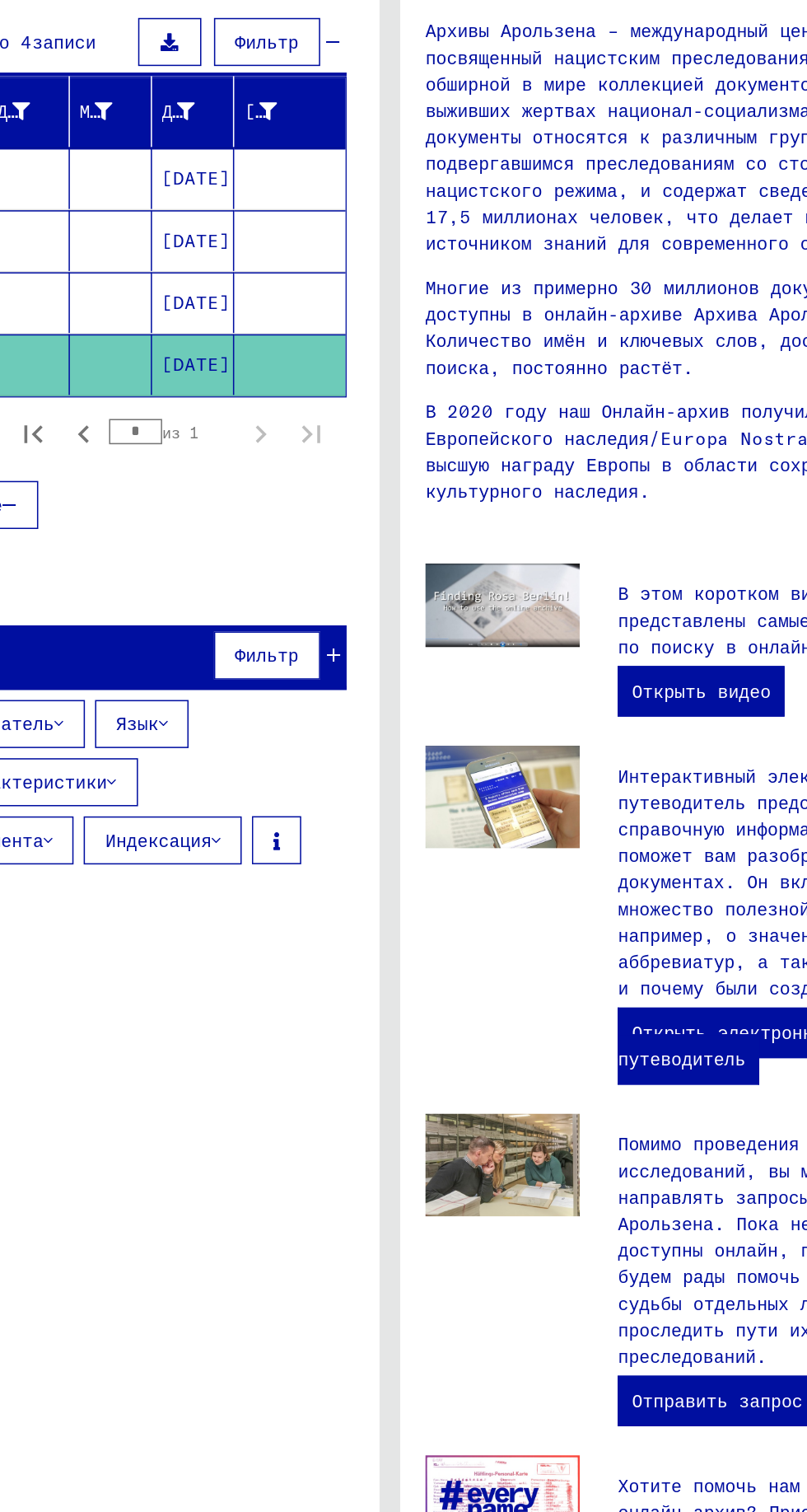
scroll to position [81, 0]
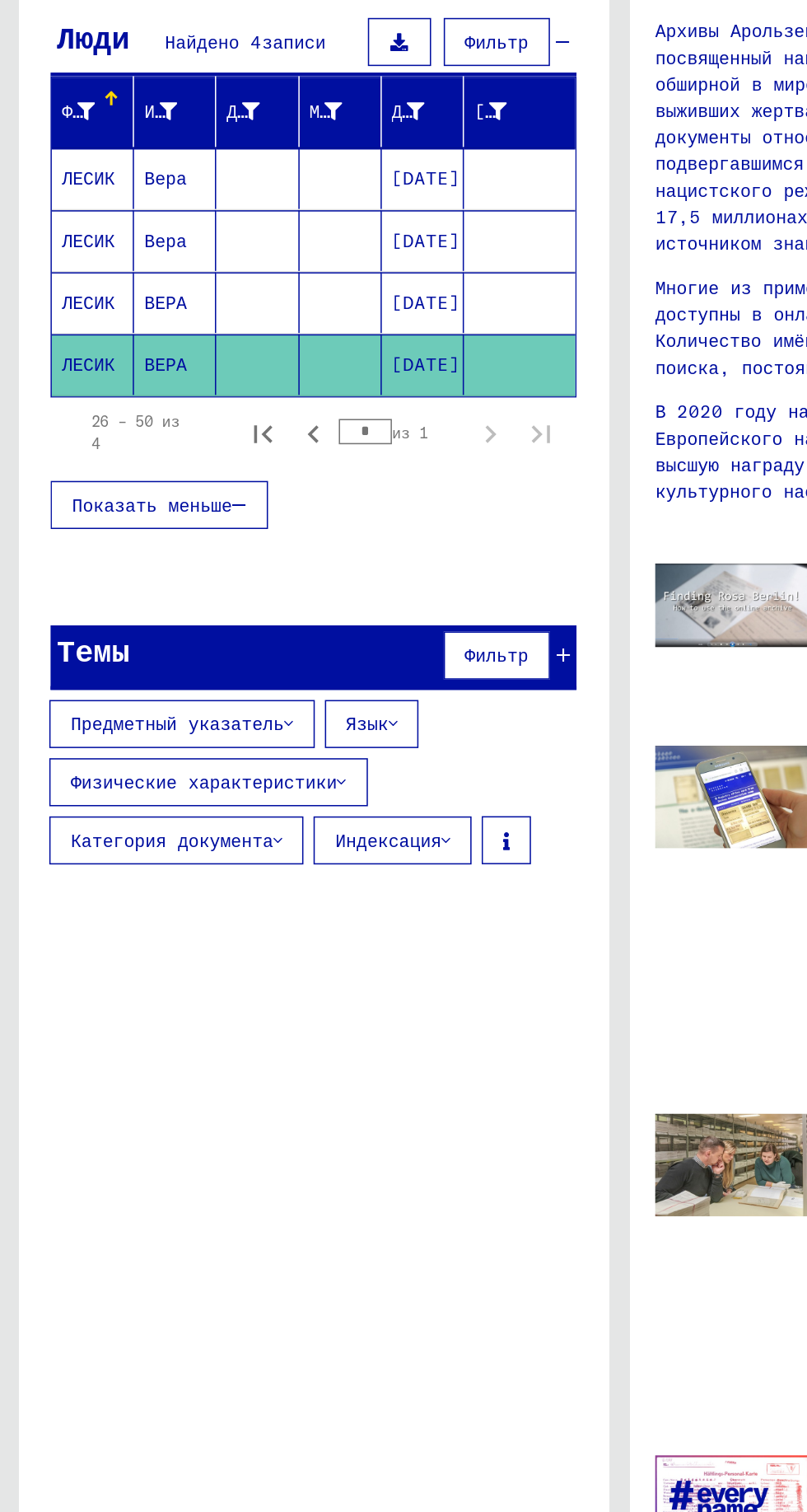
click at [147, 749] on button "Категория документа" at bounding box center [115, 764] width 165 height 31
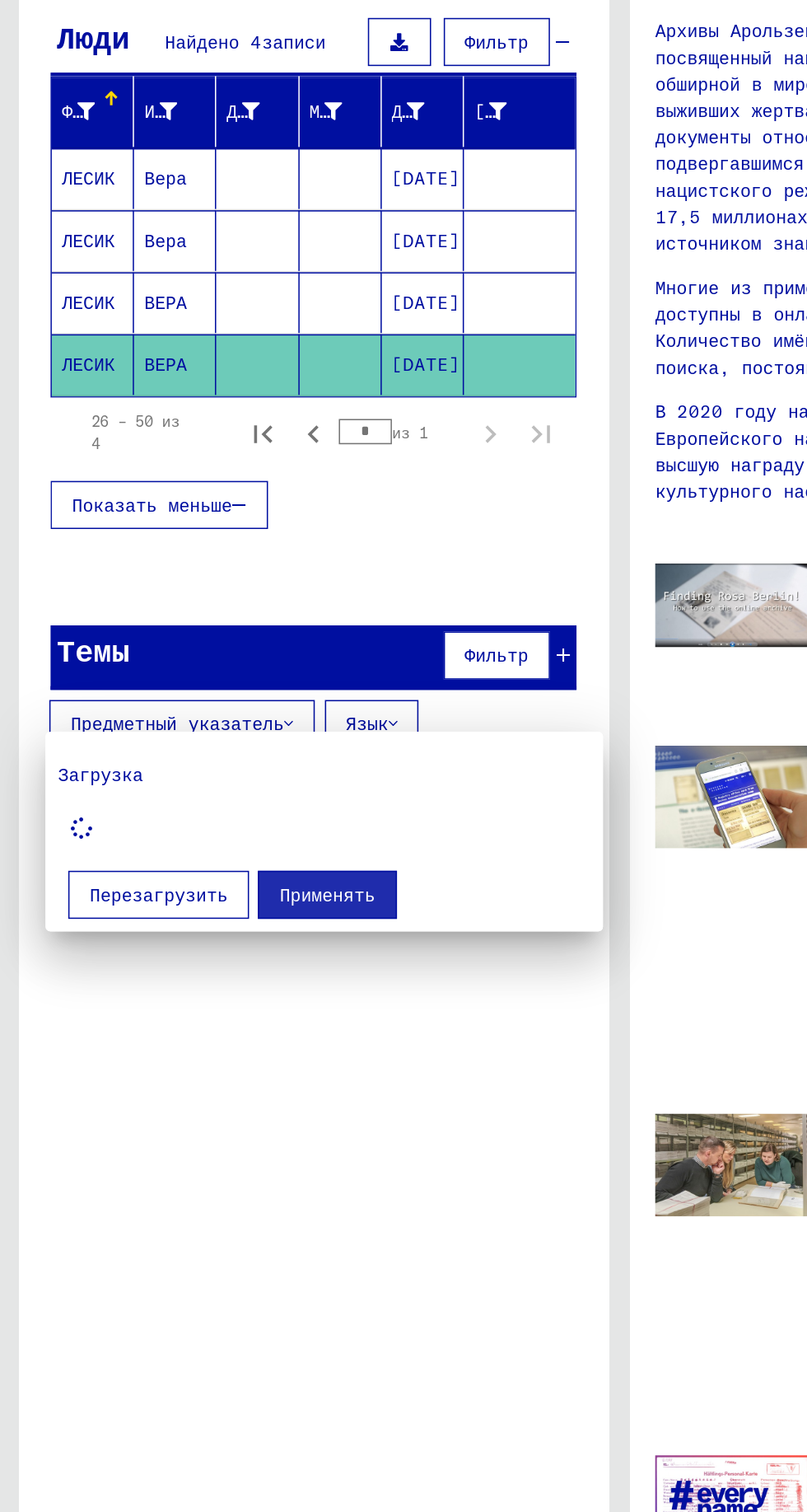
click at [194, 639] on div at bounding box center [403, 756] width 807 height 1512
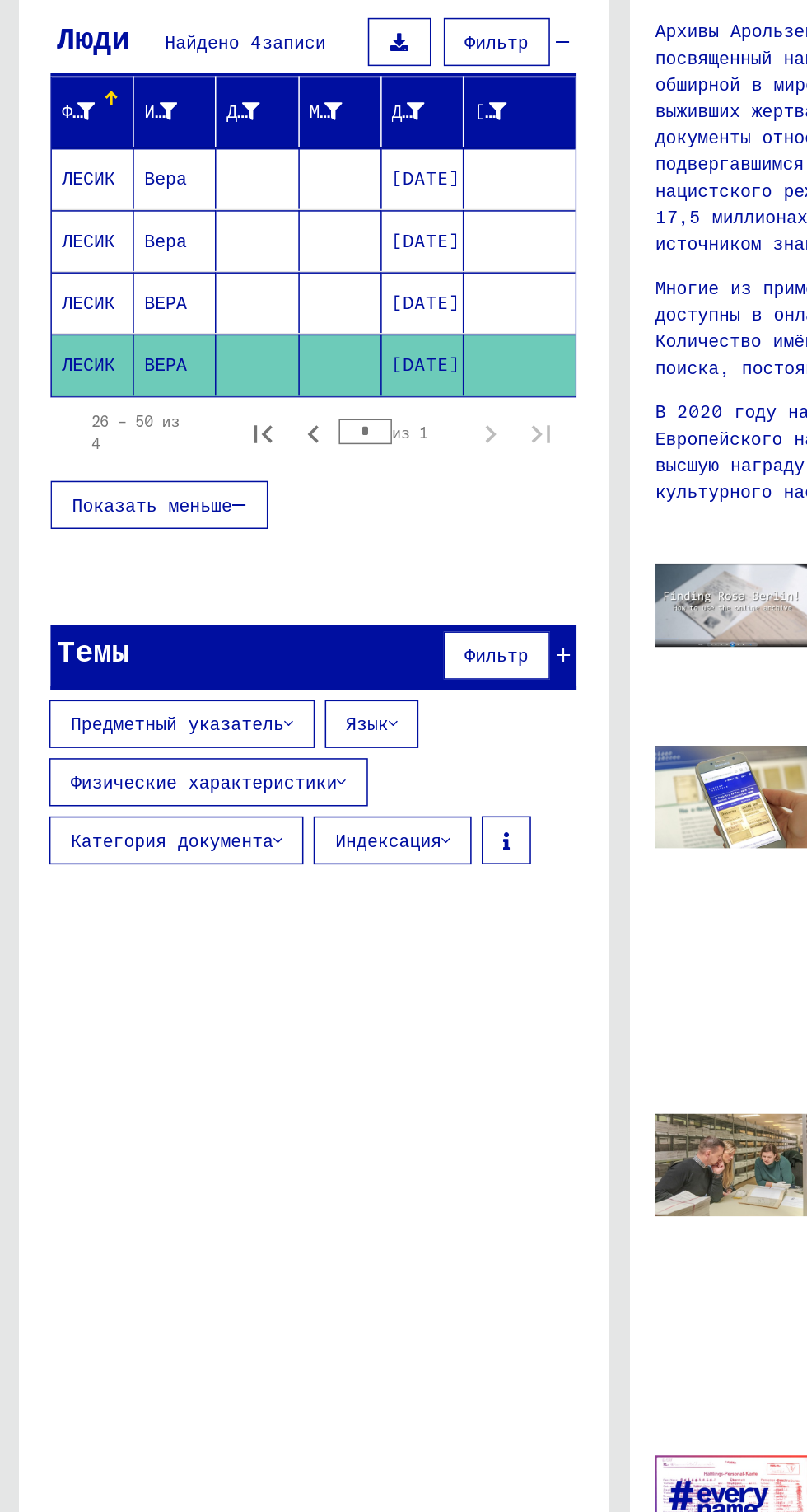
click at [220, 721] on icon at bounding box center [222, 727] width 6 height 12
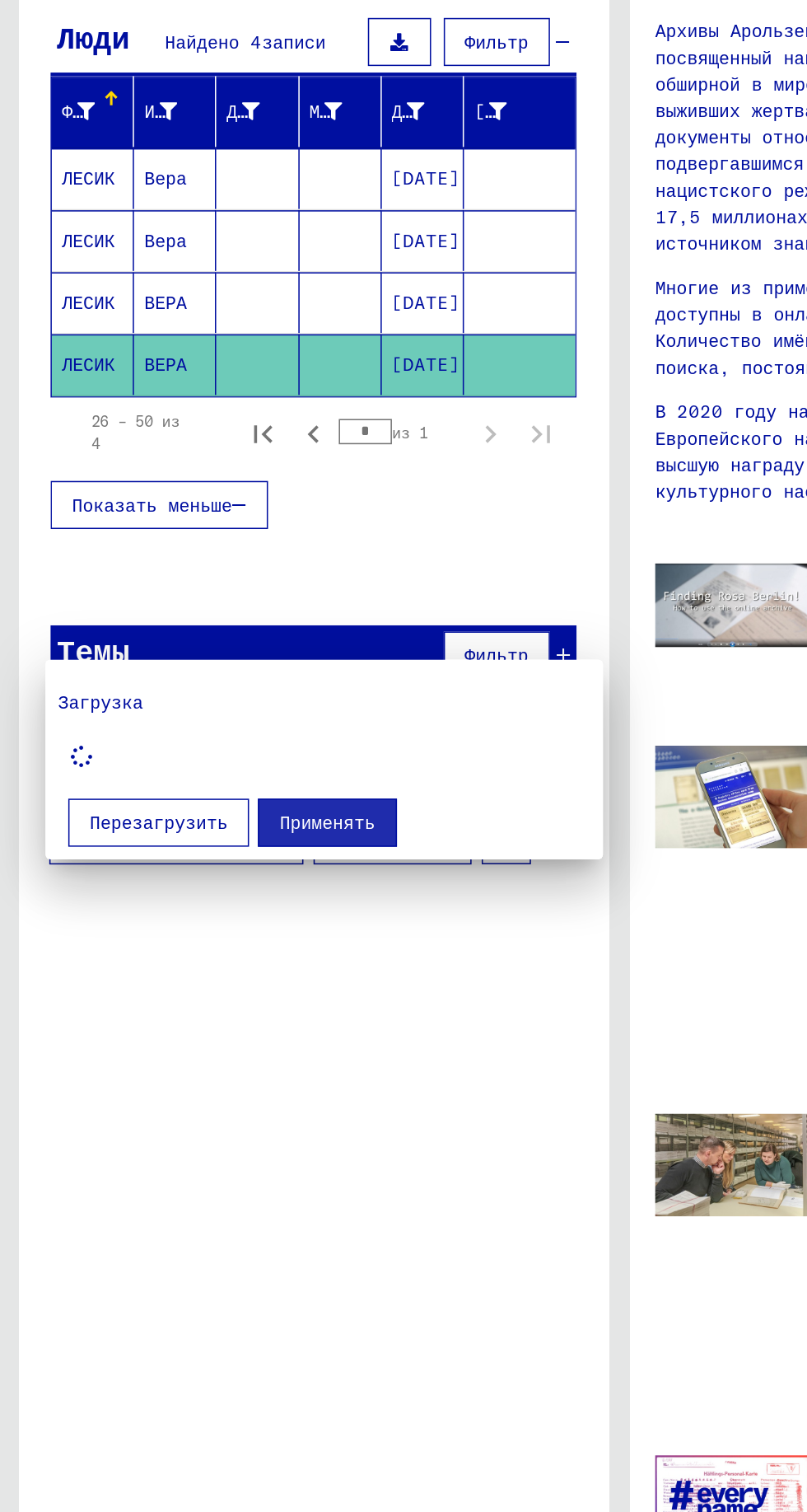
click at [156, 604] on div at bounding box center [403, 756] width 807 height 1512
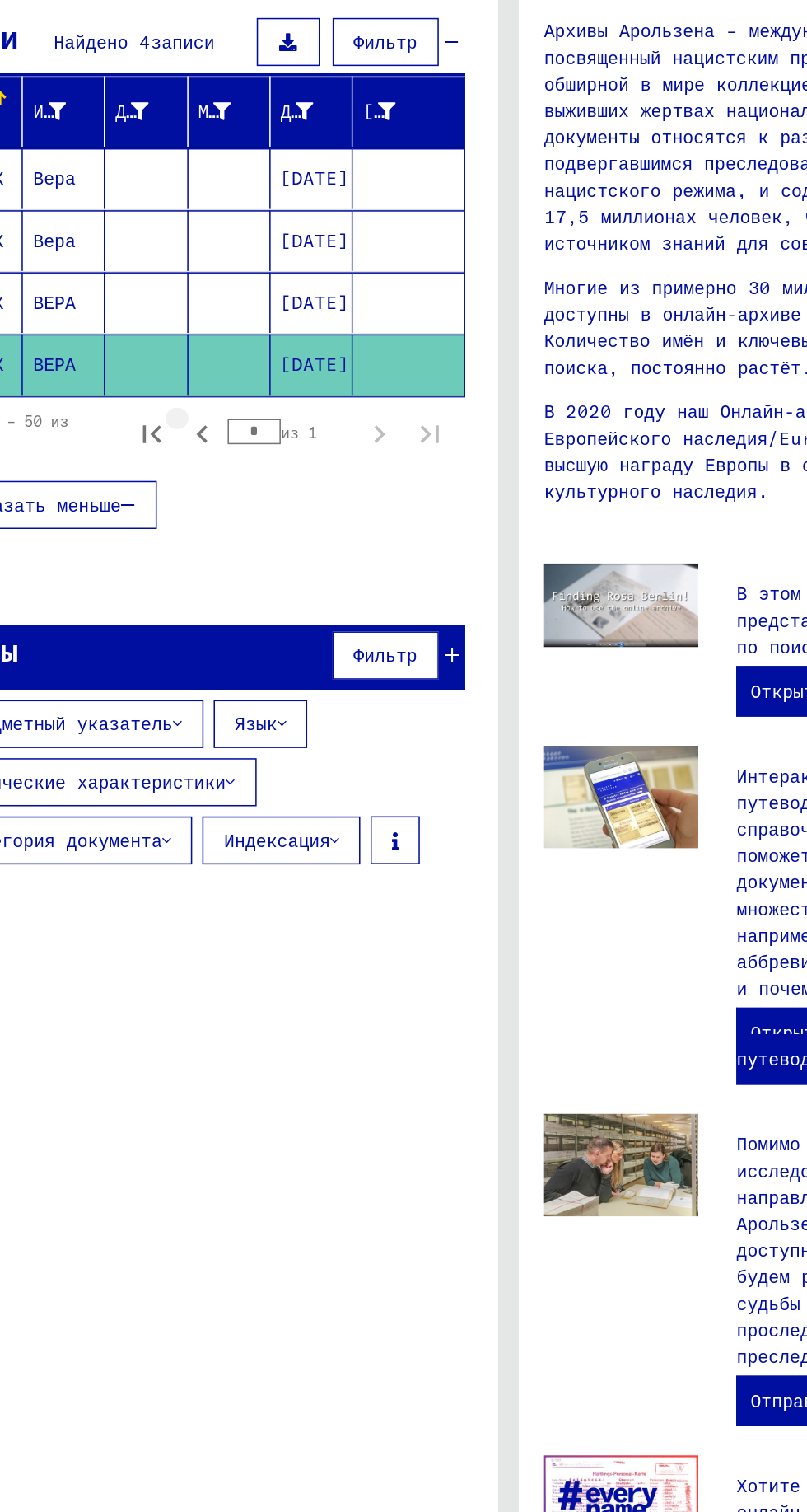
scroll to position [0, 0]
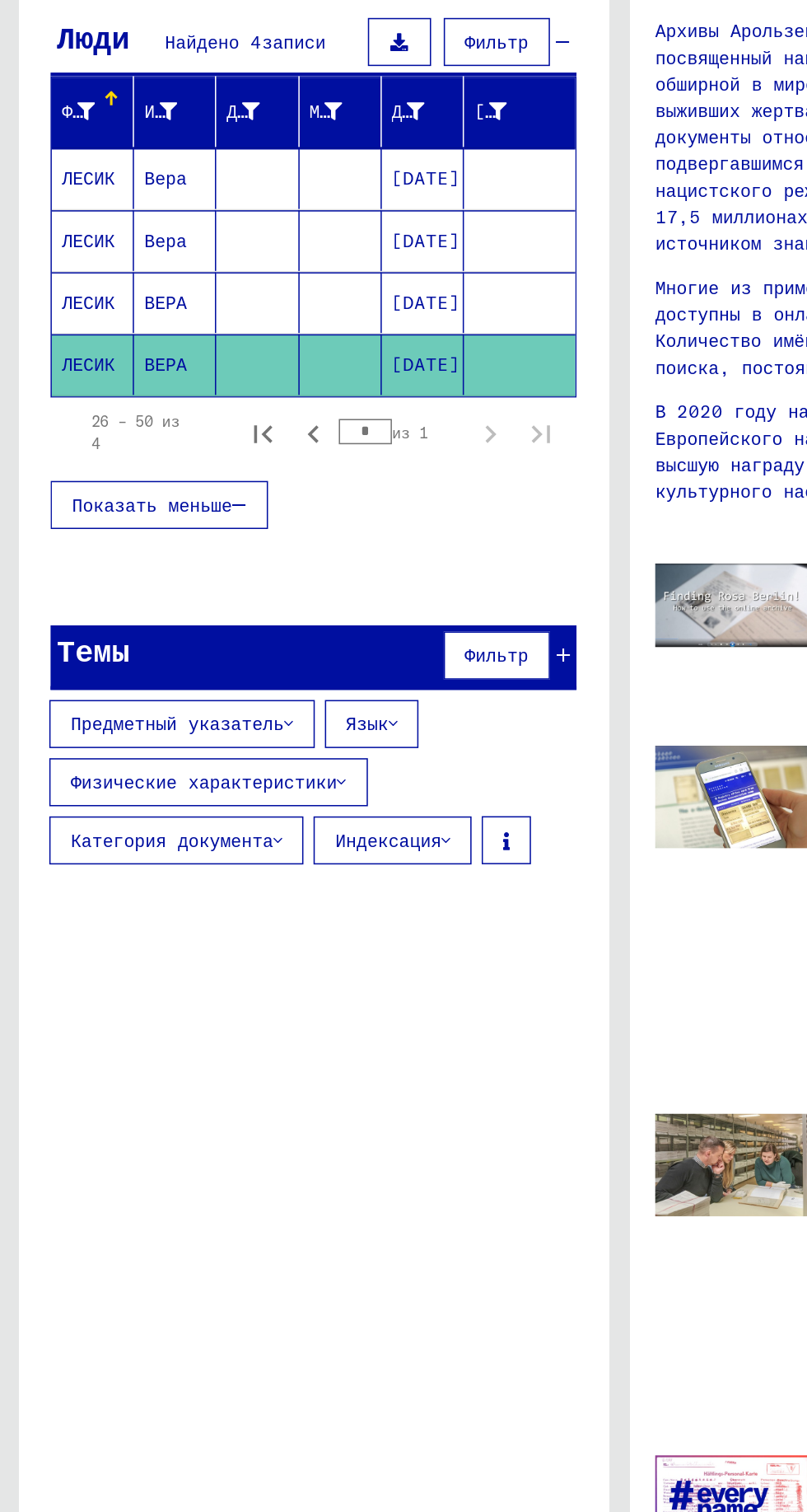
click at [170, 341] on mat-cell at bounding box center [167, 334] width 53 height 40
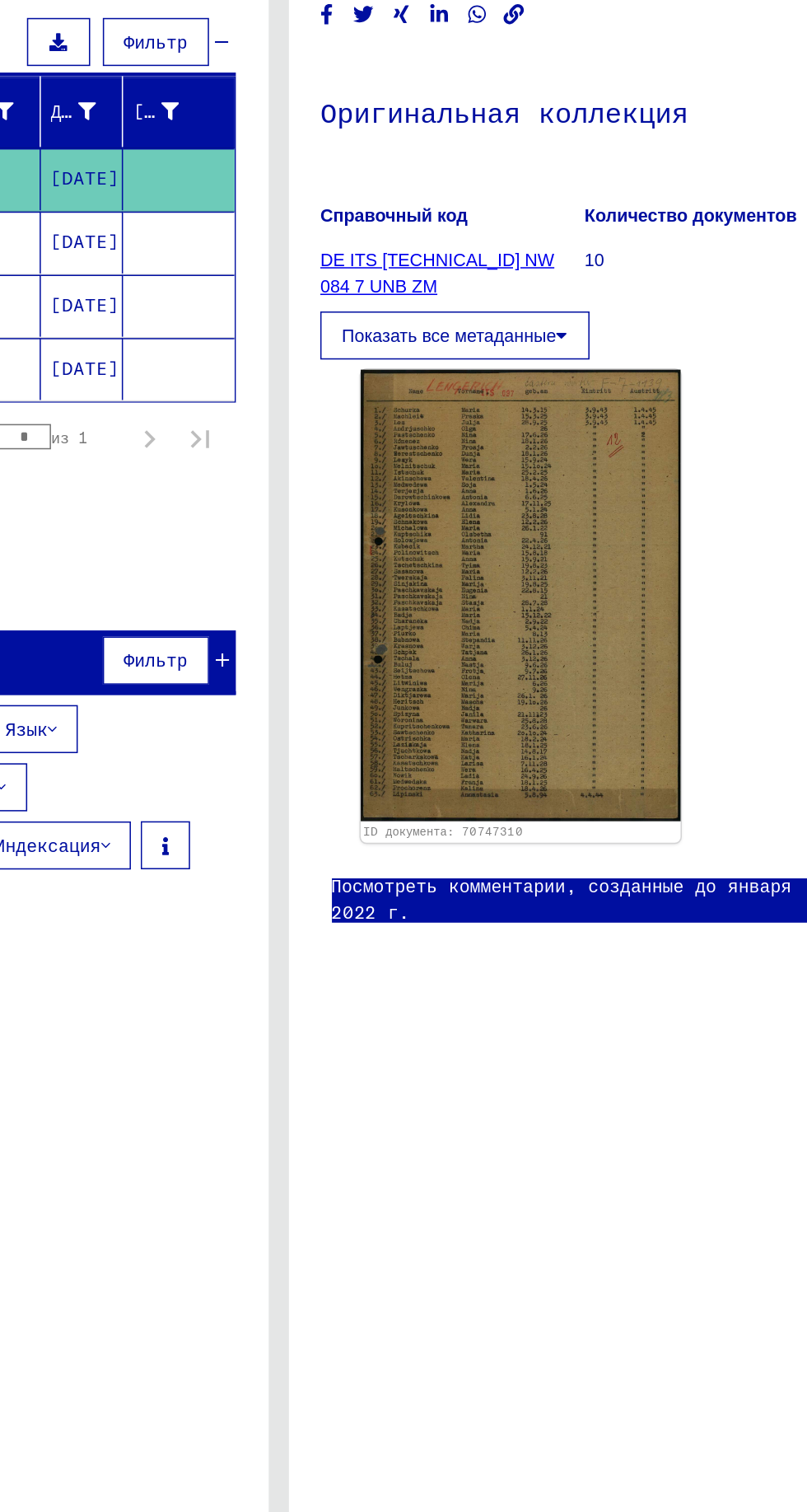
click at [500, 427] on button "Показать все метаданные" at bounding box center [446, 436] width 176 height 31
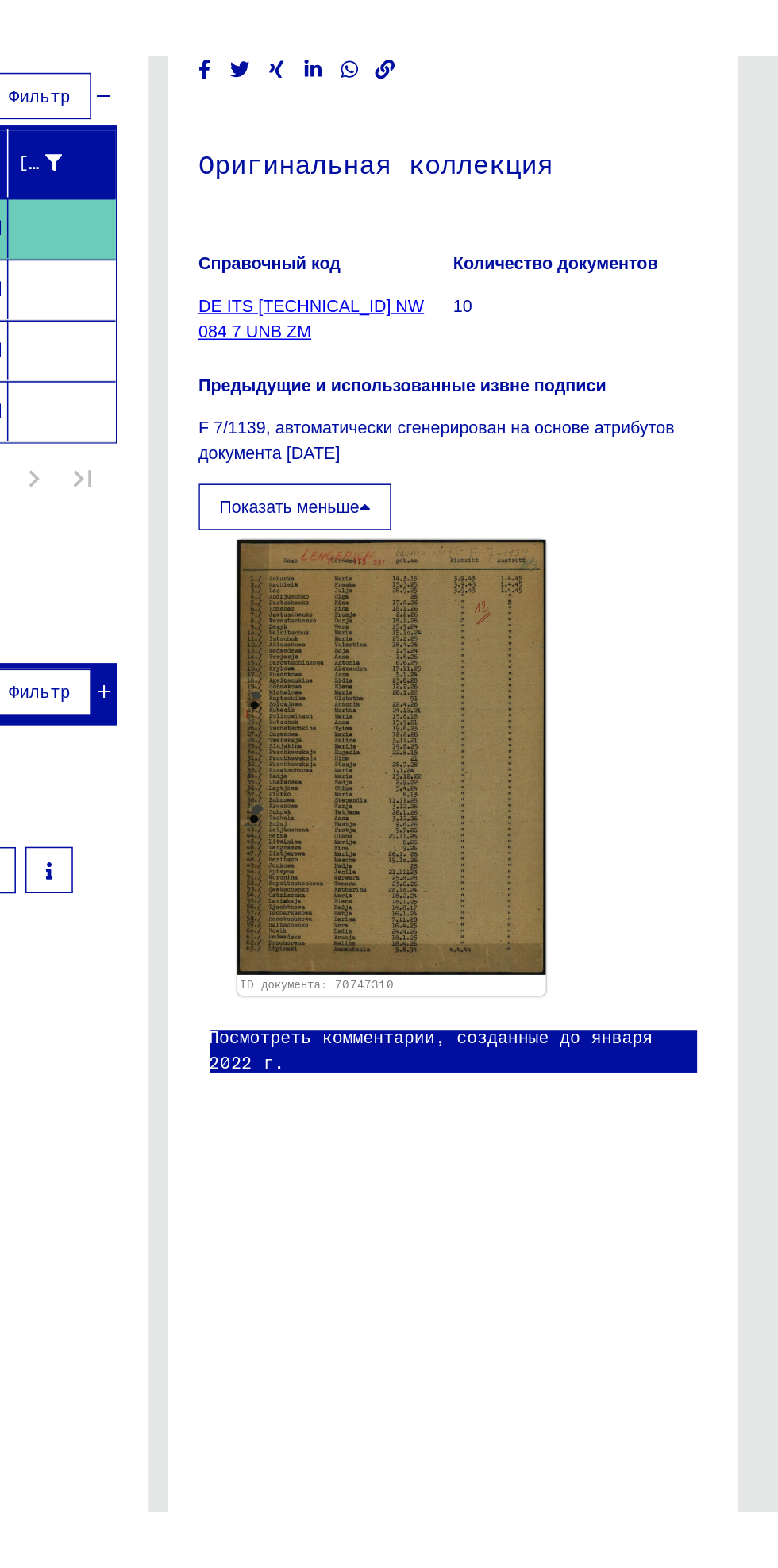
scroll to position [56, 0]
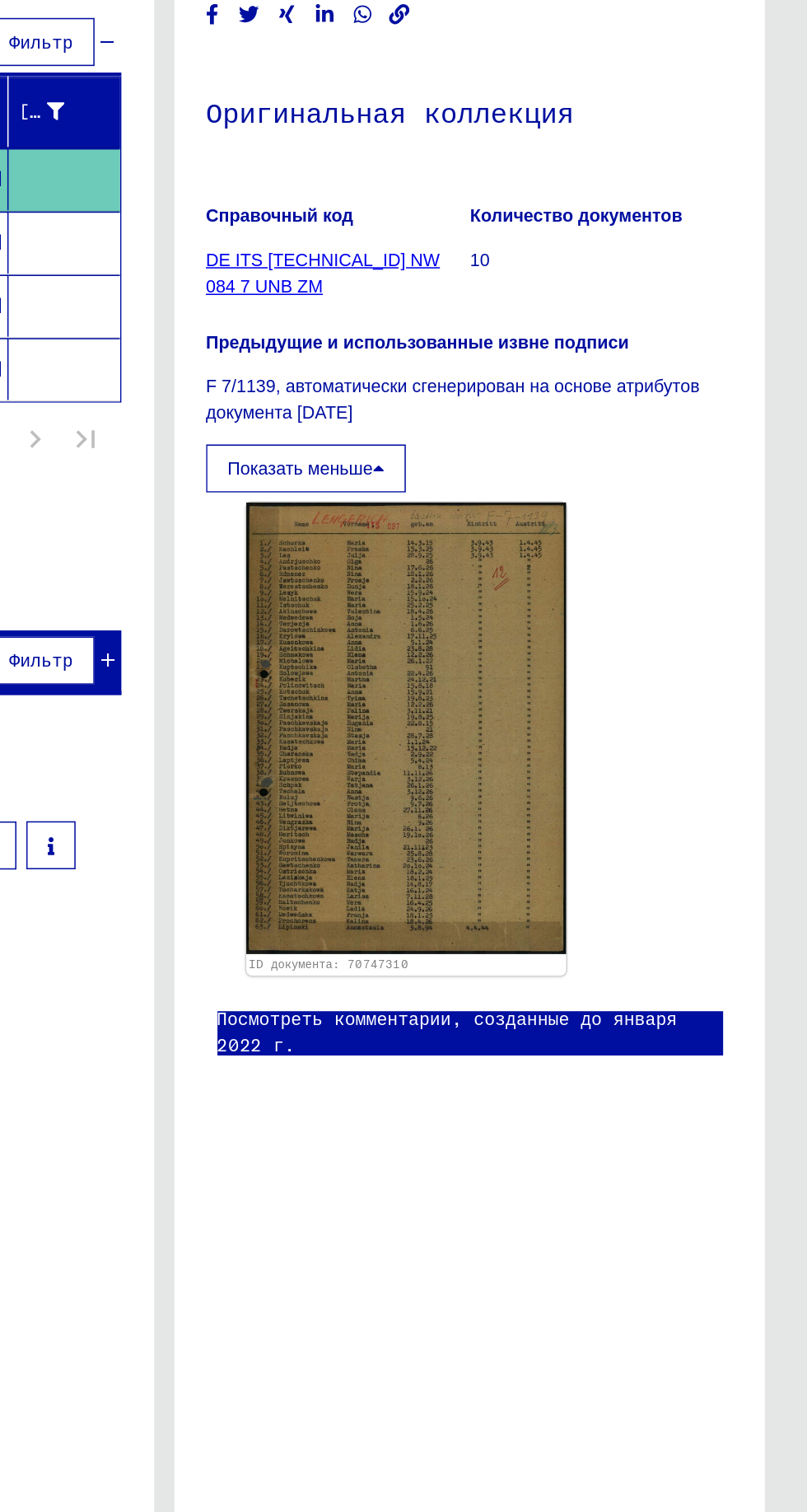
click at [673, 873] on link "Посмотреть комментарии, созданные до января 2022 г." at bounding box center [530, 890] width 329 height 35
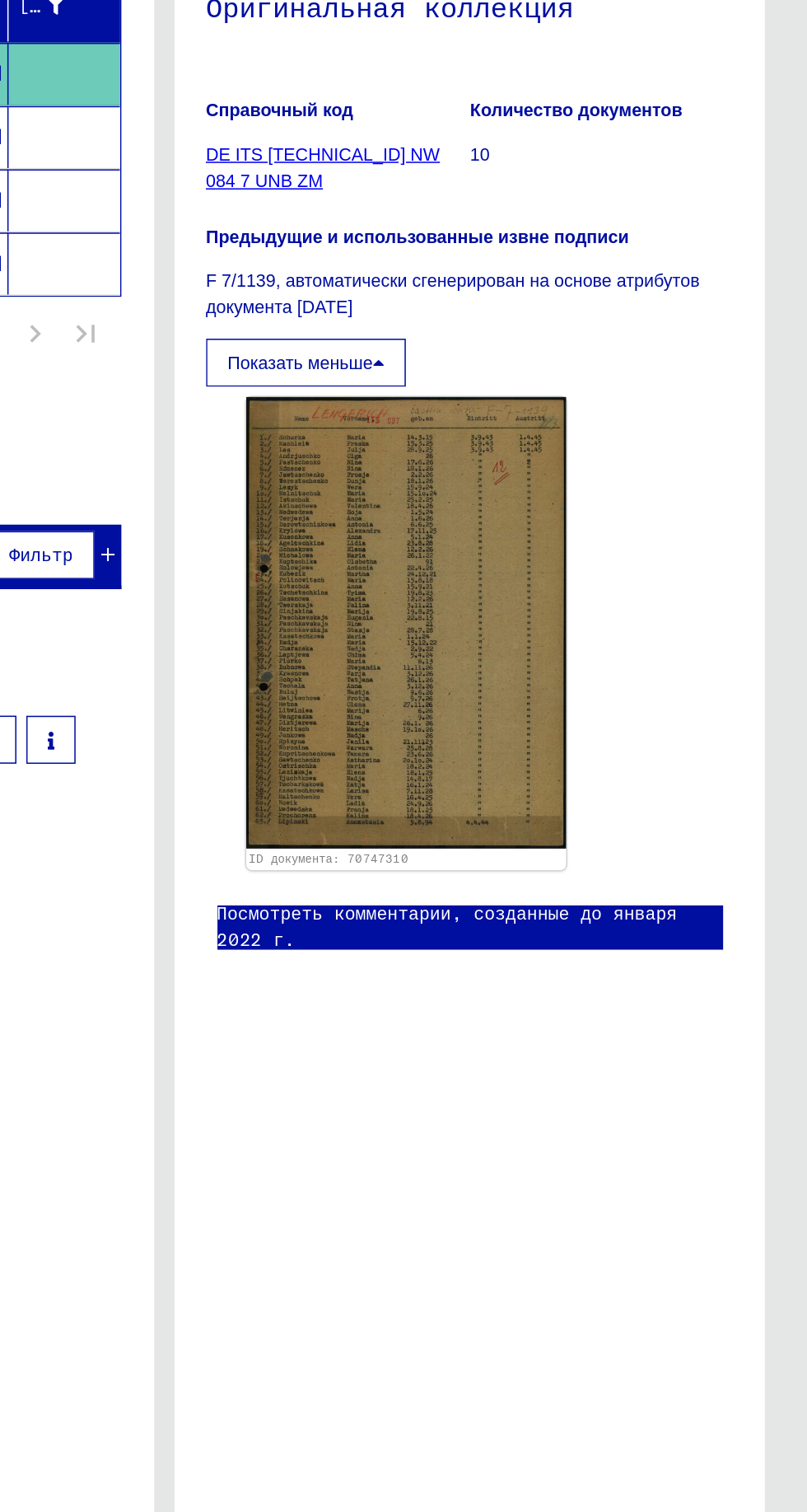
scroll to position [0, 0]
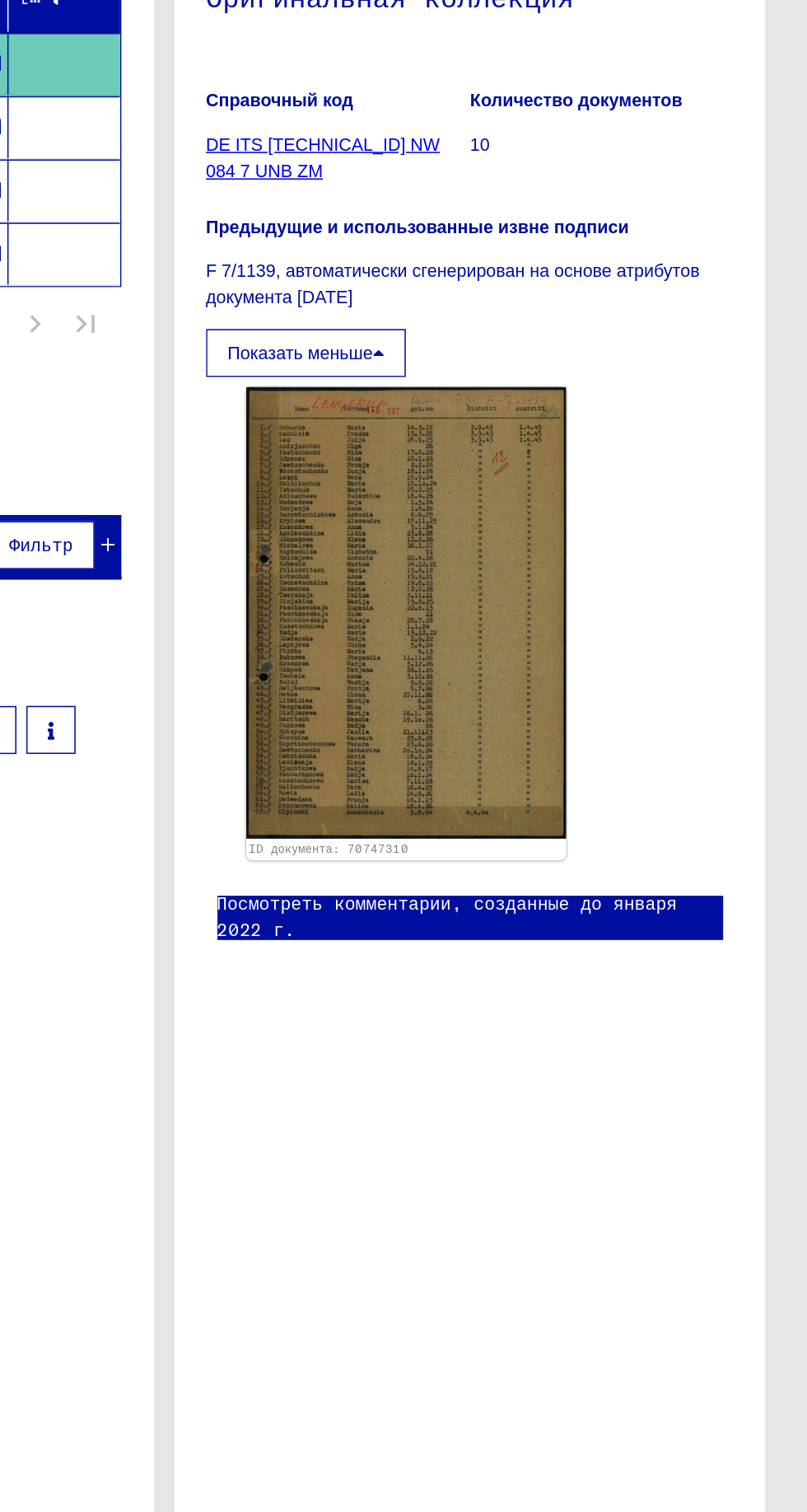
click at [505, 697] on img at bounding box center [489, 692] width 209 height 295
